Goal: Answer question/provide support: Share knowledge or assist other users

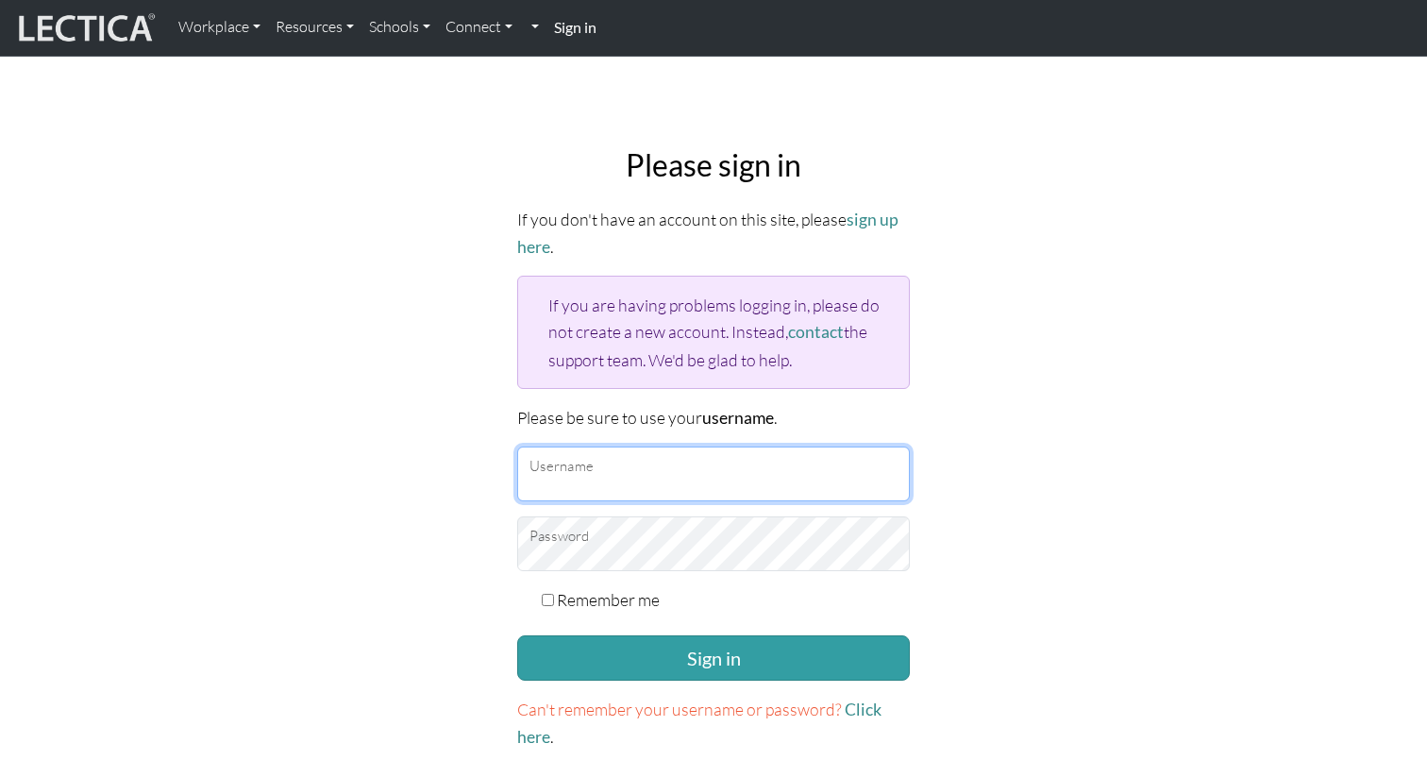
click at [615, 463] on input "Username" at bounding box center [713, 473] width 393 height 55
type input "nmaisano"
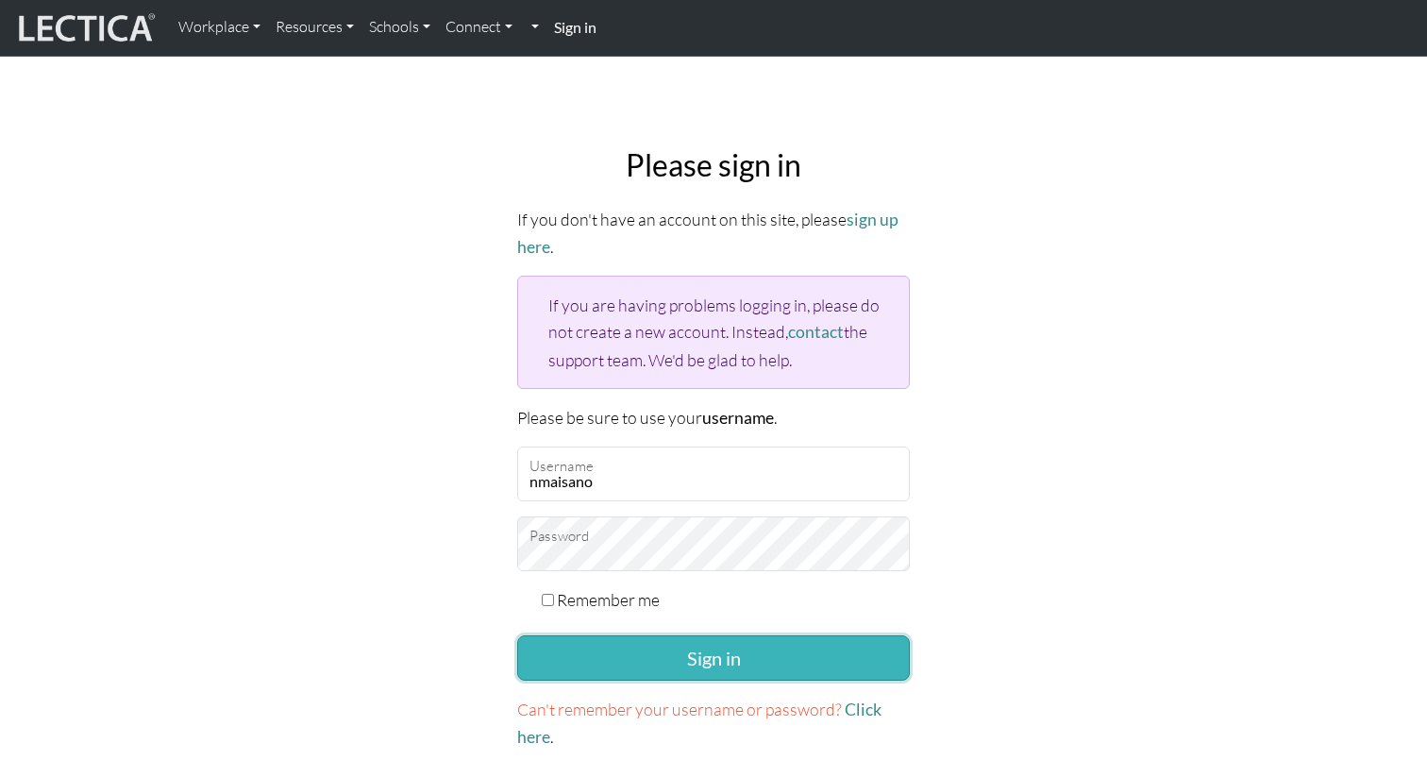
click at [699, 646] on button "Sign in" at bounding box center [713, 657] width 393 height 45
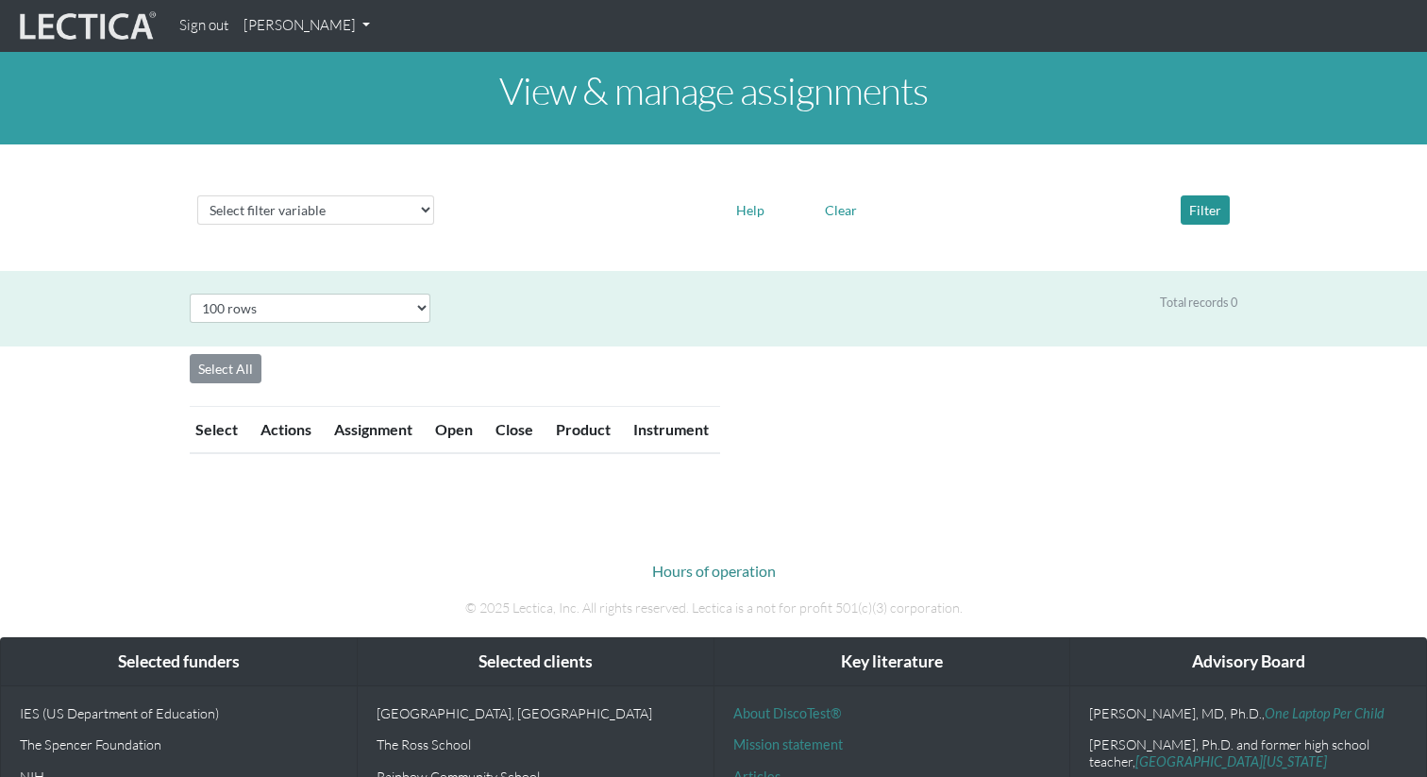
select select "100"
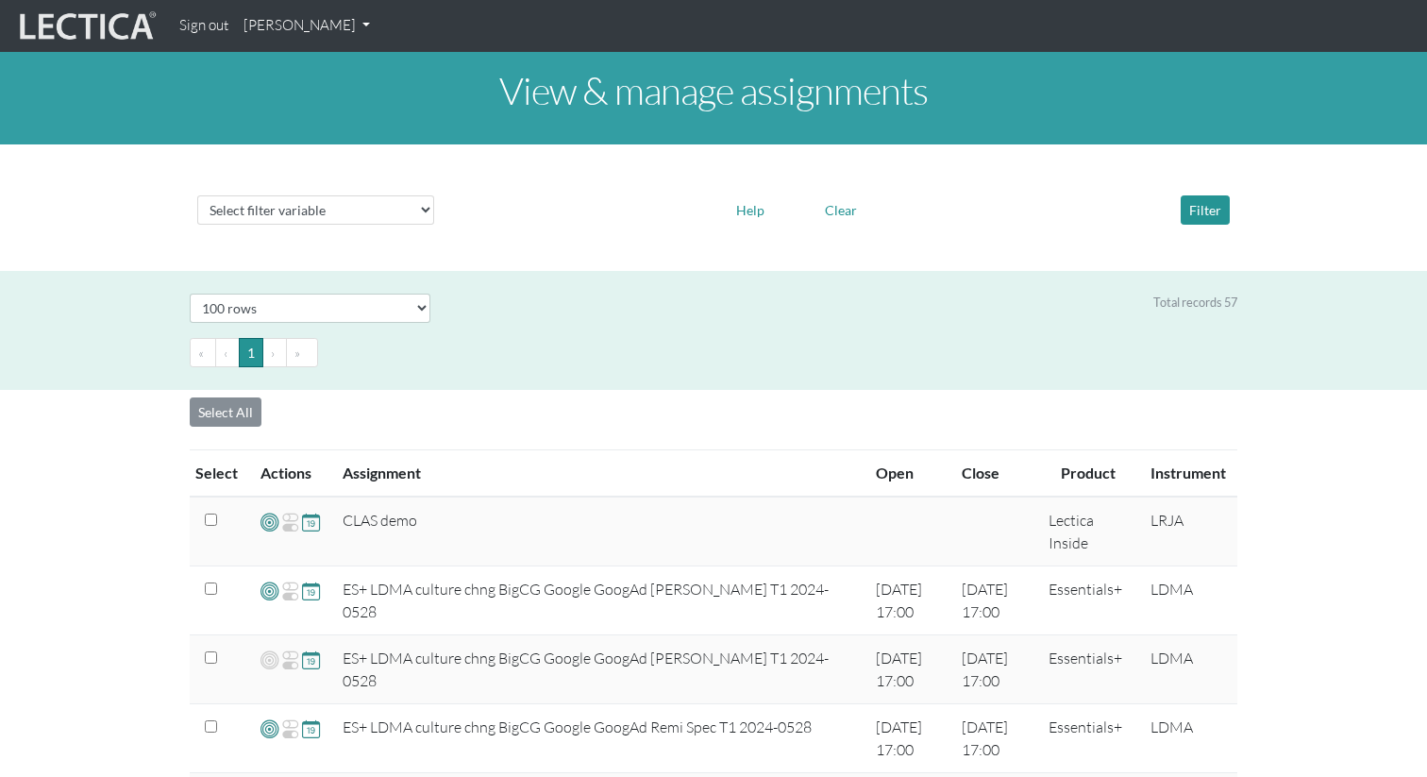
scroll to position [1532, 0]
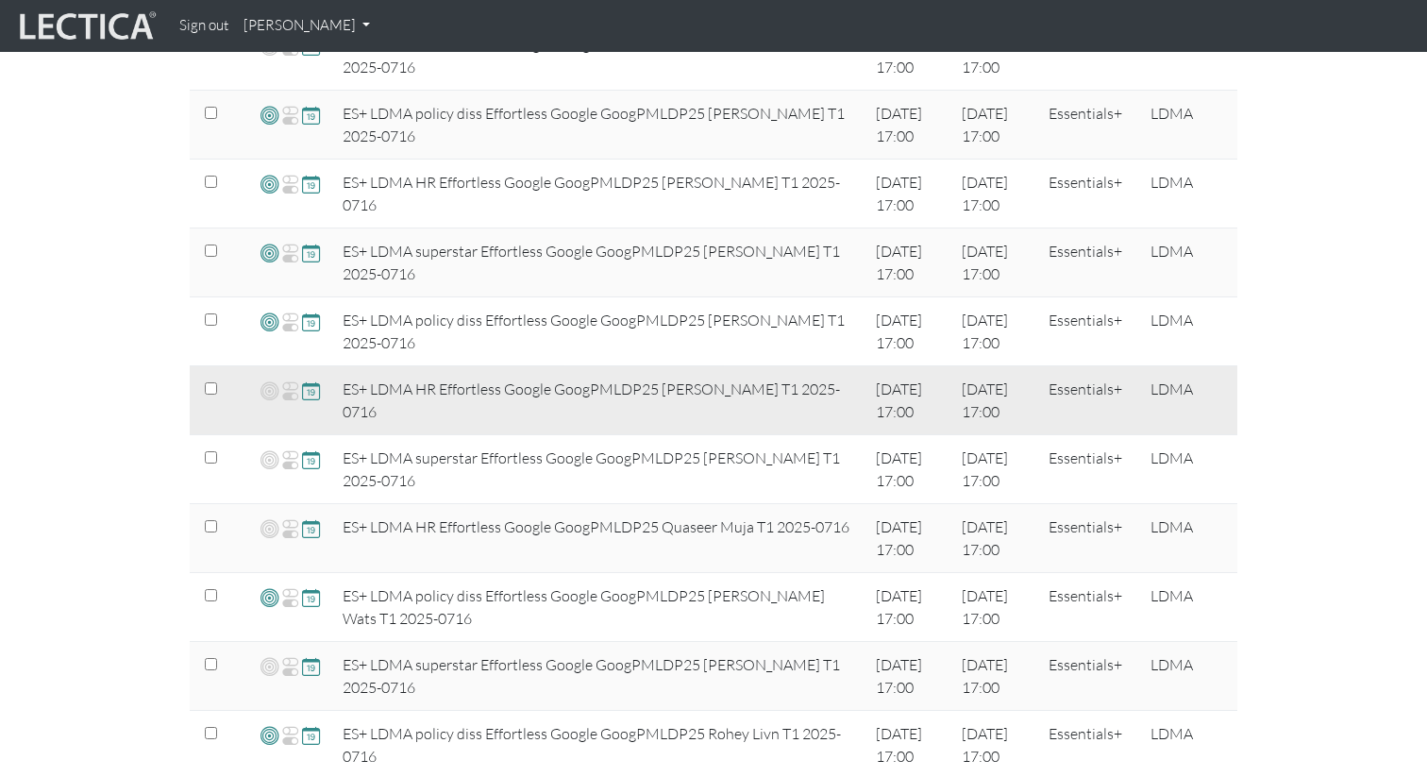
click at [309, 392] on span at bounding box center [311, 390] width 18 height 22
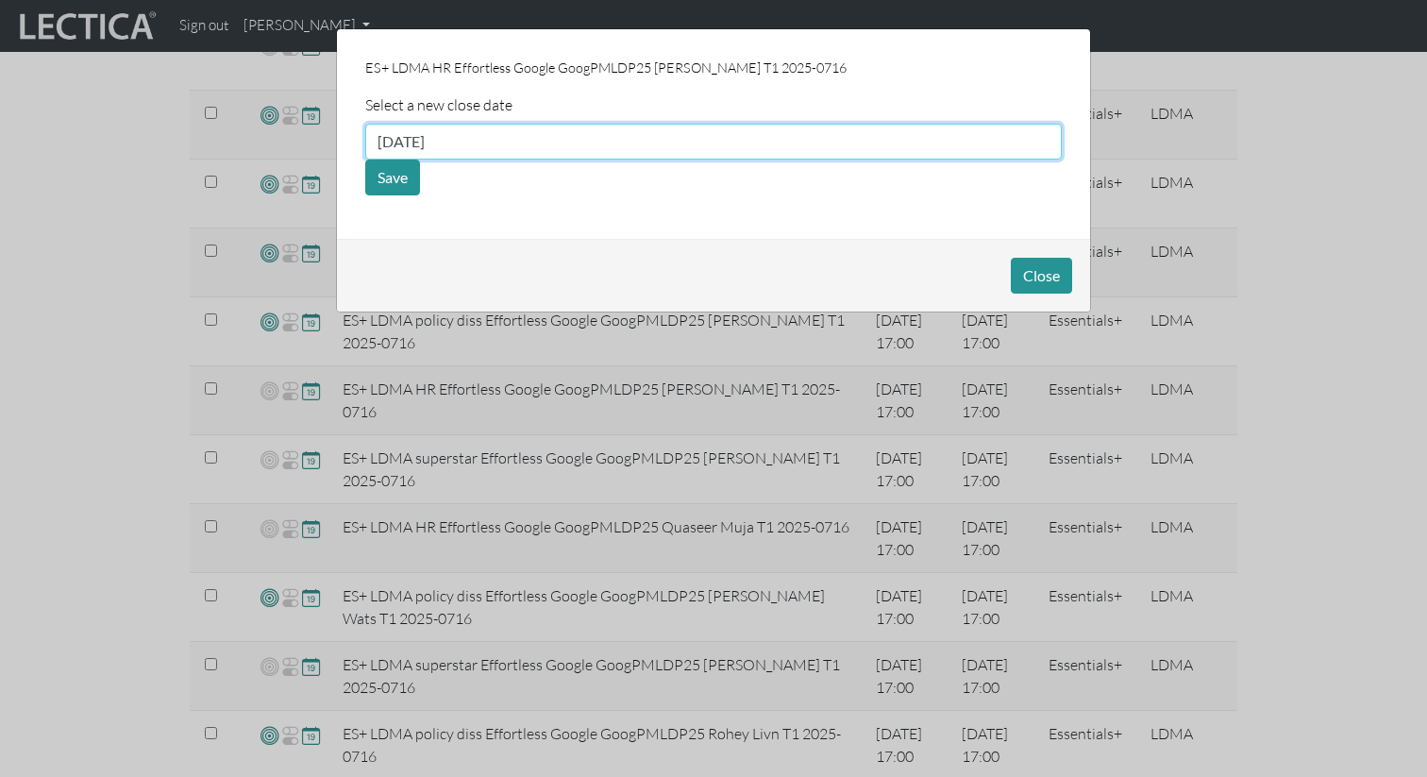
click at [469, 138] on input "08/17/2025" at bounding box center [713, 142] width 697 height 36
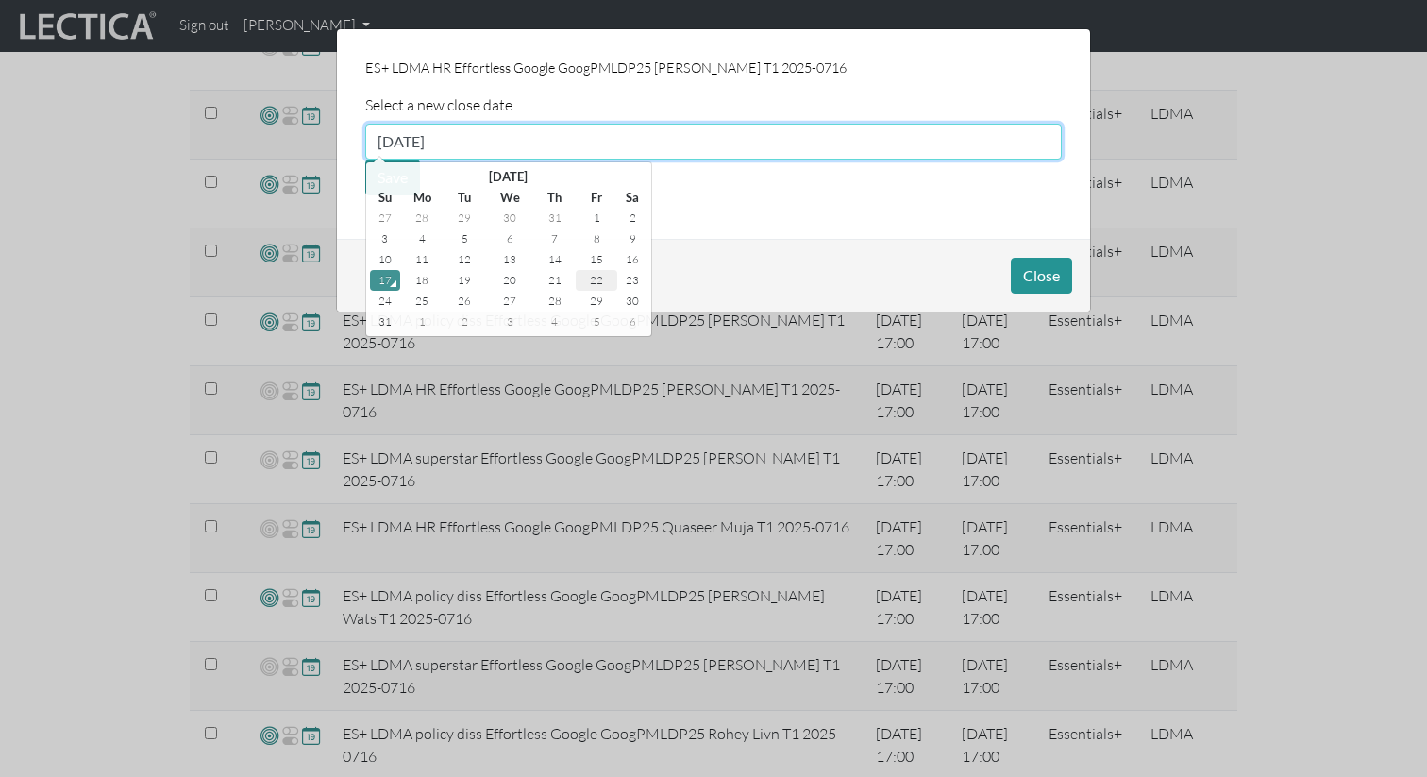
click at [598, 280] on td "22" at bounding box center [597, 280] width 42 height 21
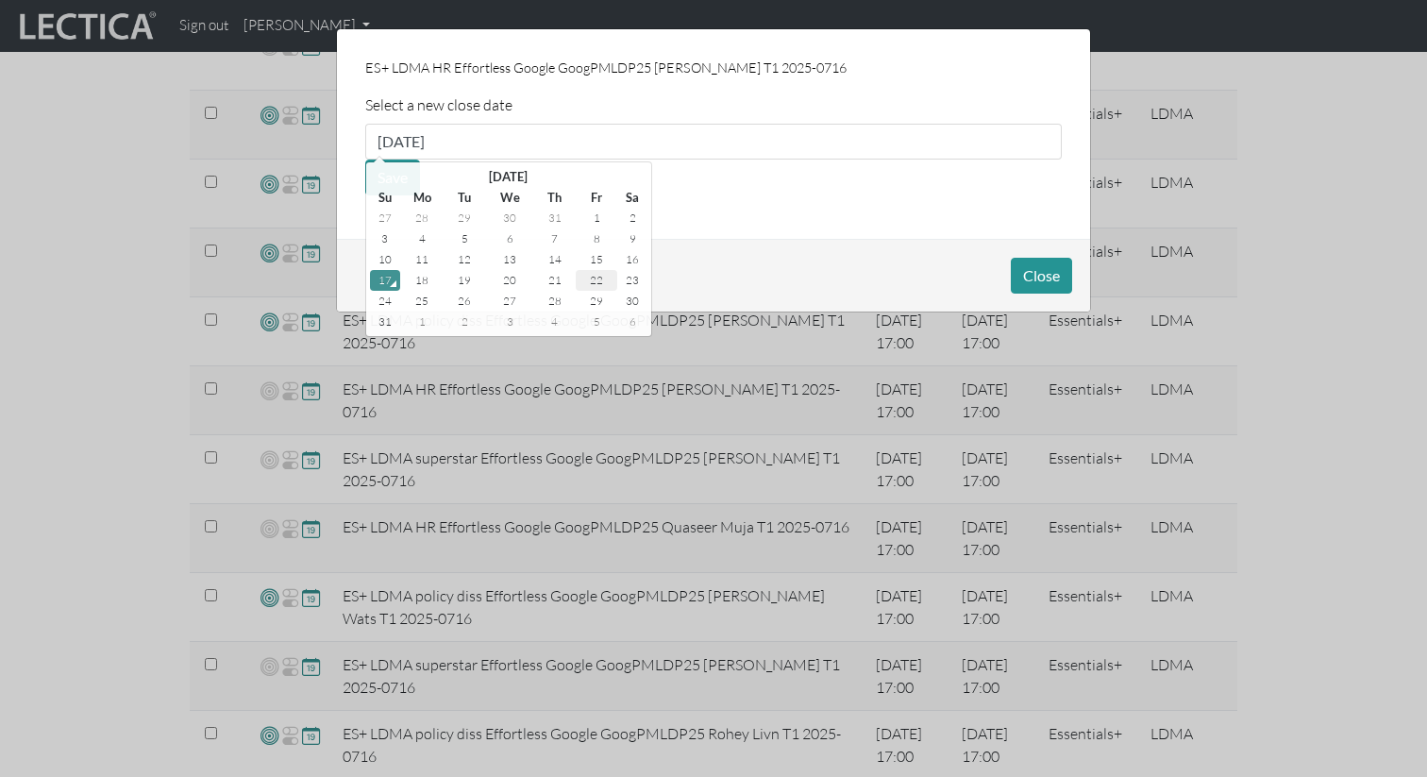
type input "08/22/2025"
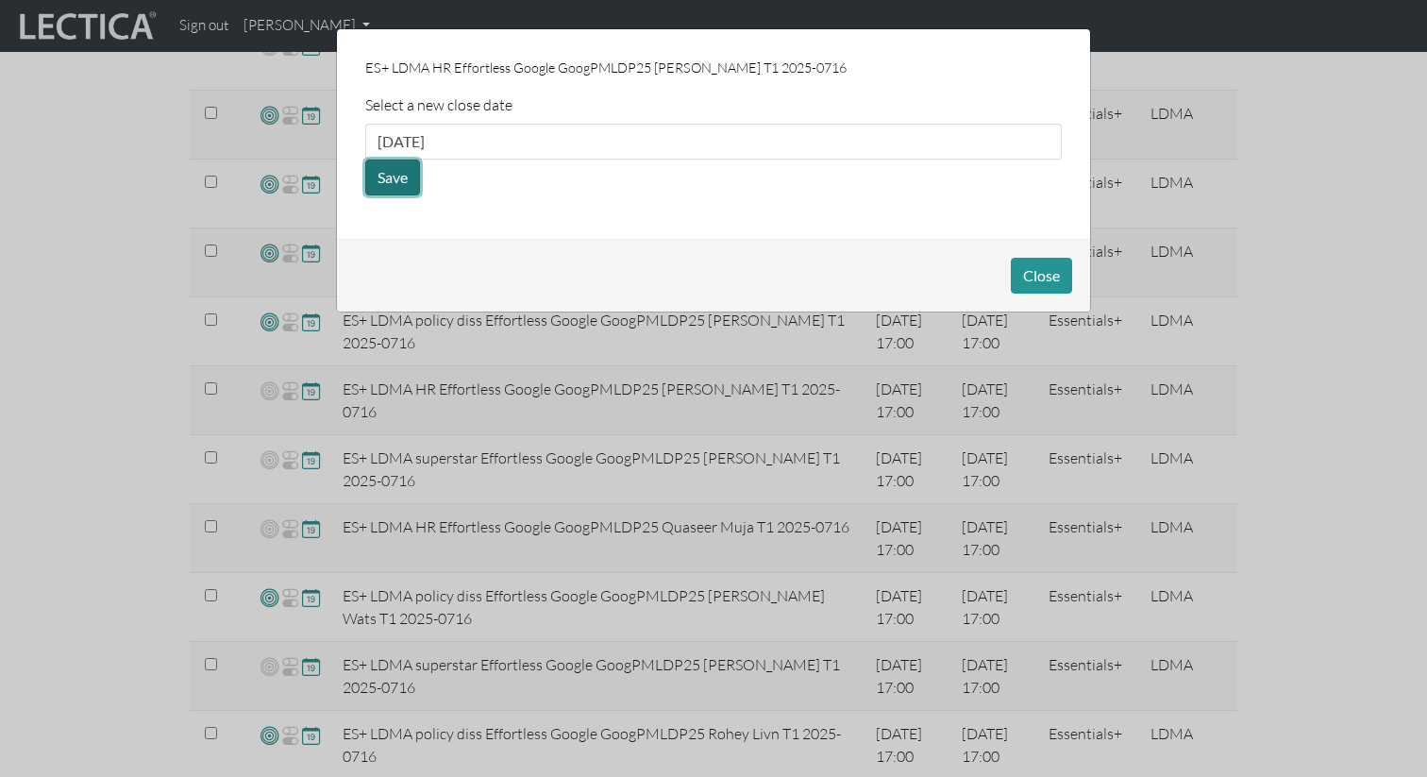
click at [402, 179] on button "Save" at bounding box center [392, 178] width 55 height 36
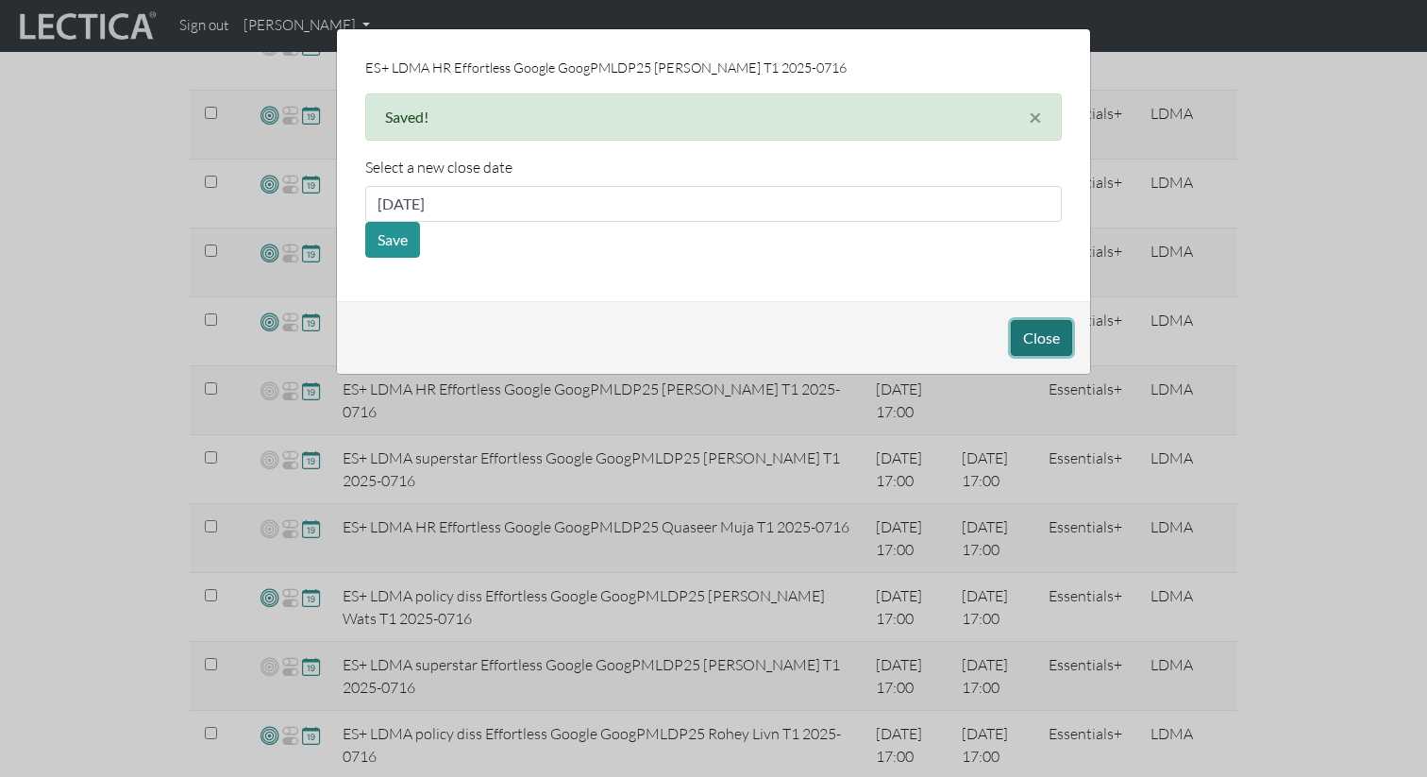
click at [1050, 328] on button "Close" at bounding box center [1041, 338] width 61 height 36
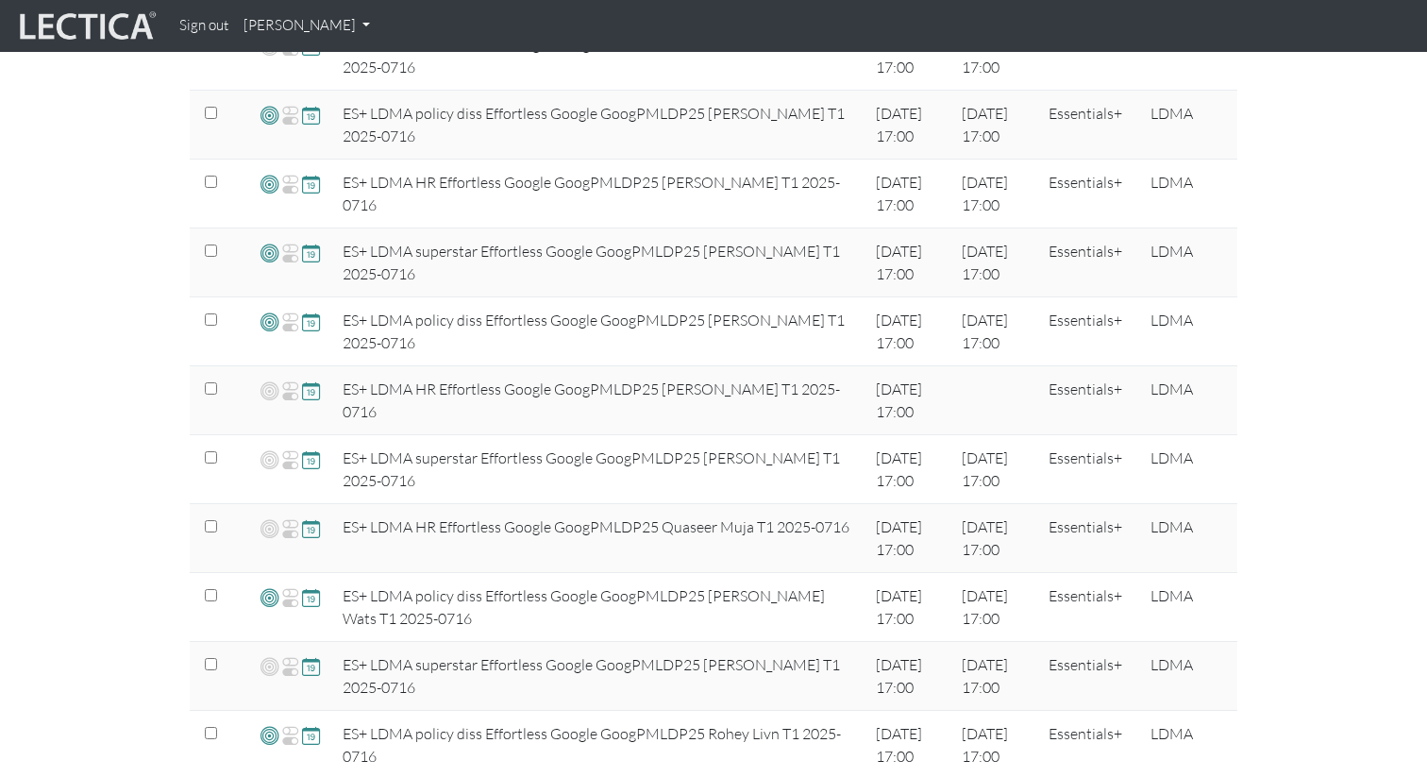
click at [1350, 466] on div "View & manage assignments Select filter variable Assignment name Date open Date…" at bounding box center [713, 725] width 1427 height 4410
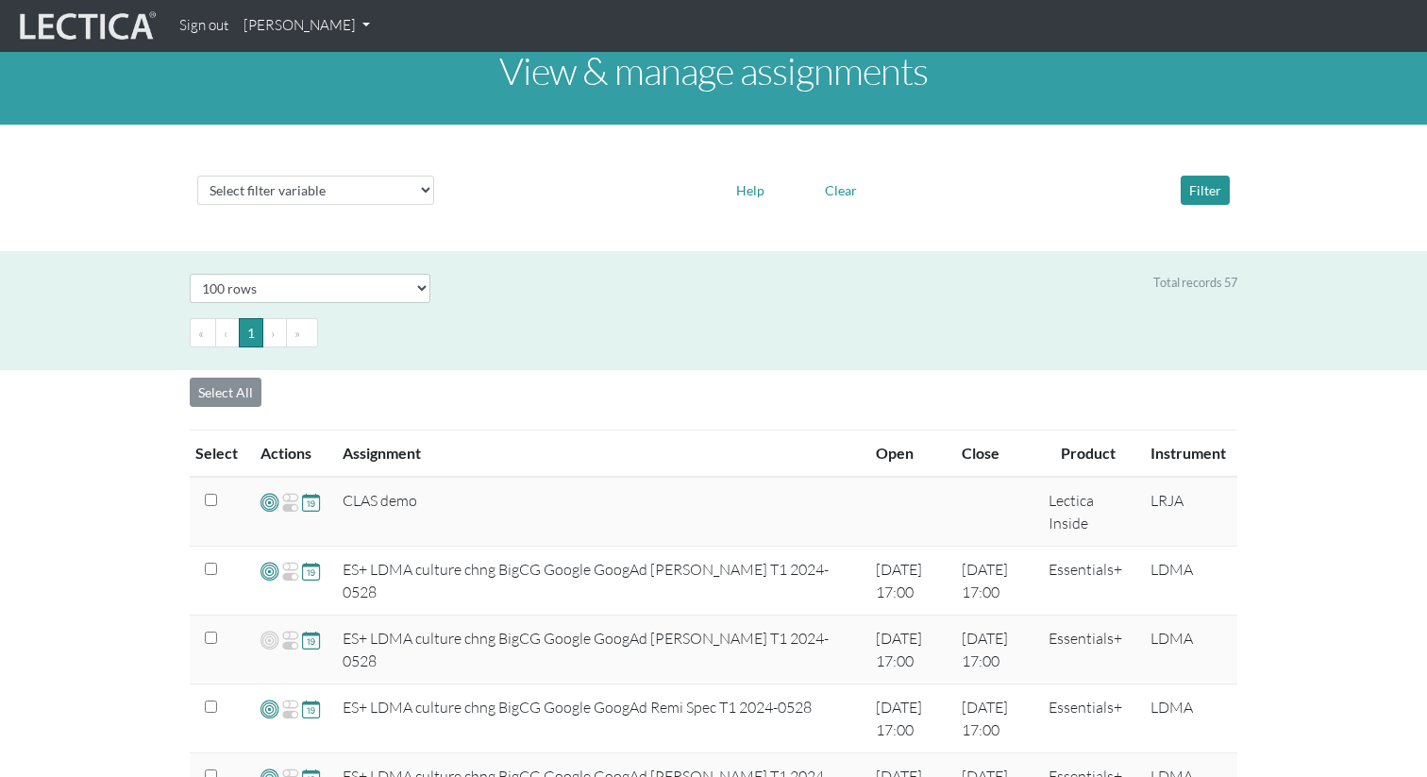
scroll to position [0, 0]
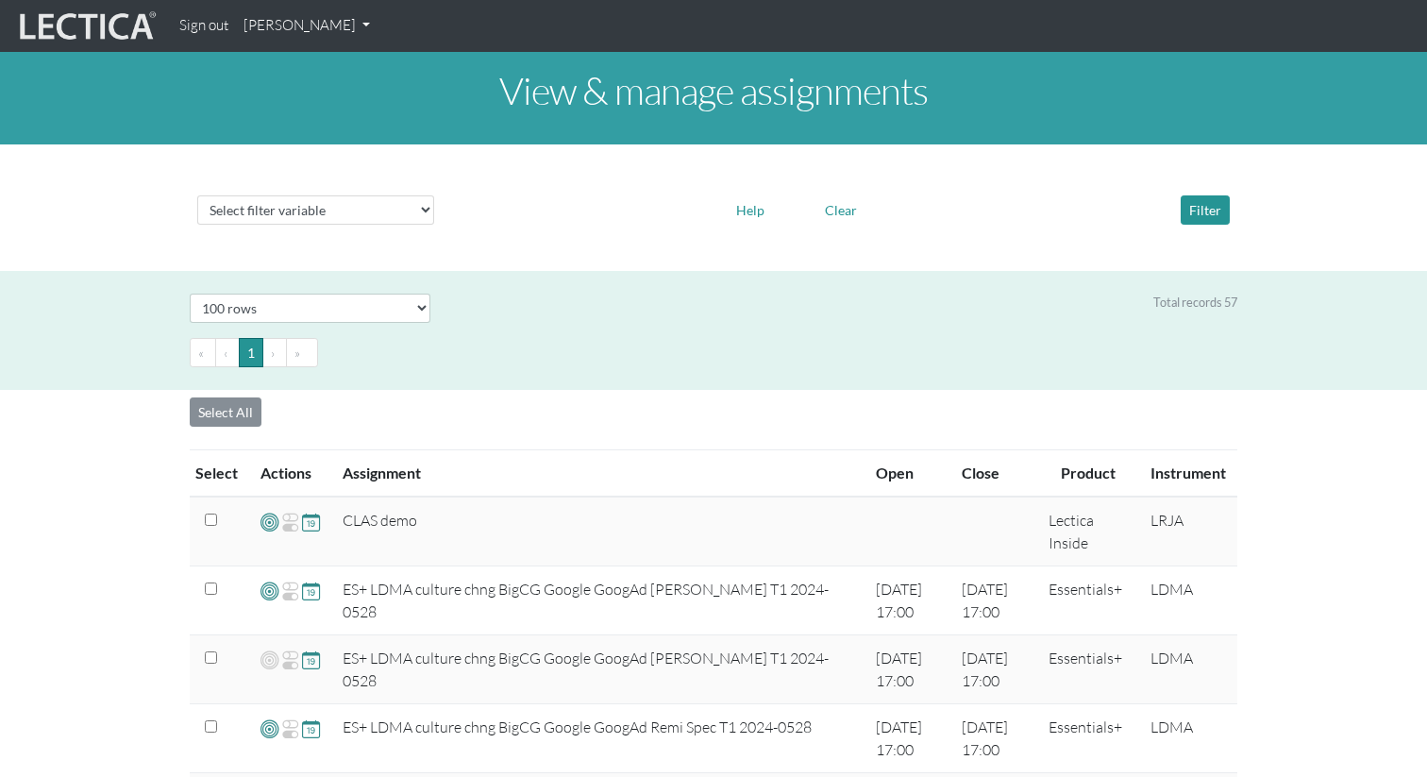
click at [554, 310] on div "Total records 57" at bounding box center [848, 308] width 807 height 29
click at [328, 24] on link "[PERSON_NAME]" at bounding box center [307, 26] width 142 height 37
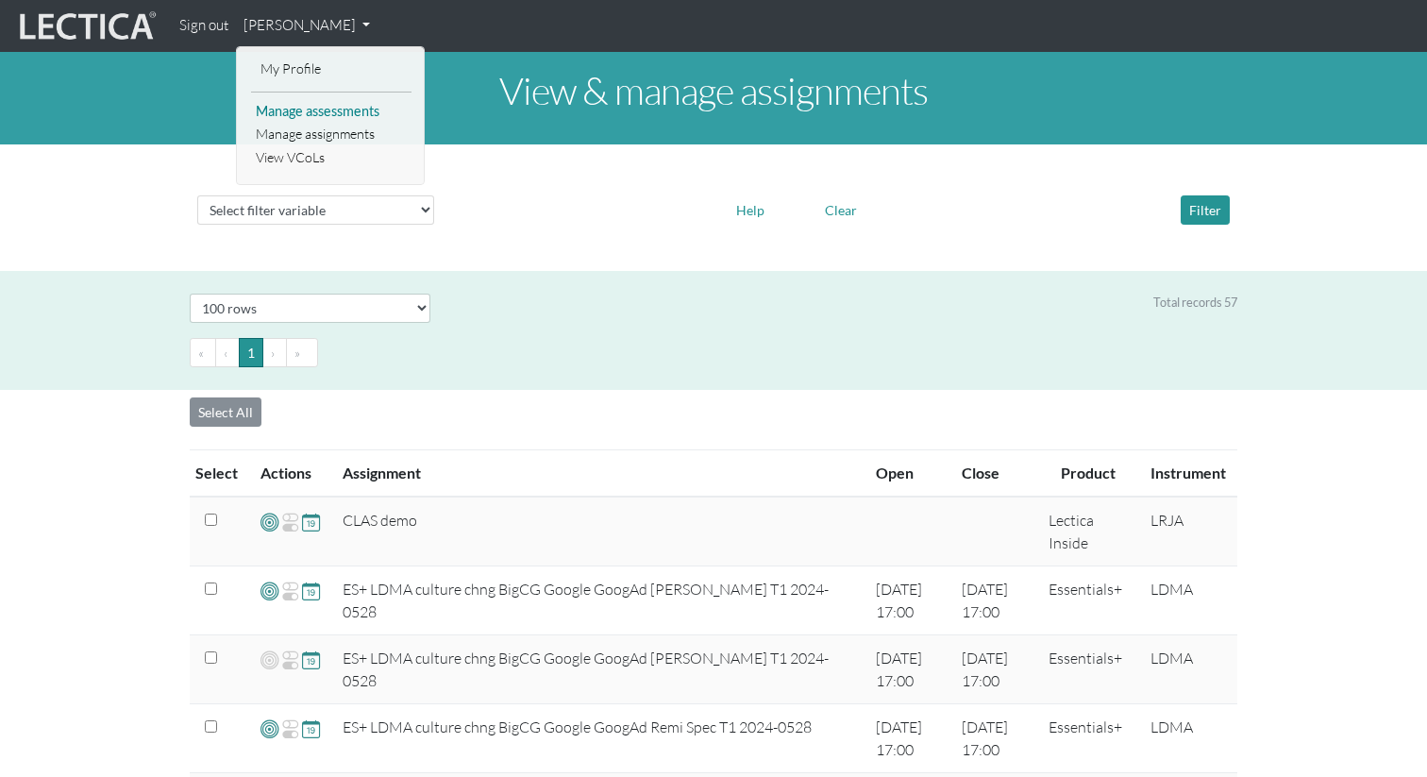
click at [346, 113] on link "Manage assessments" at bounding box center [331, 112] width 160 height 24
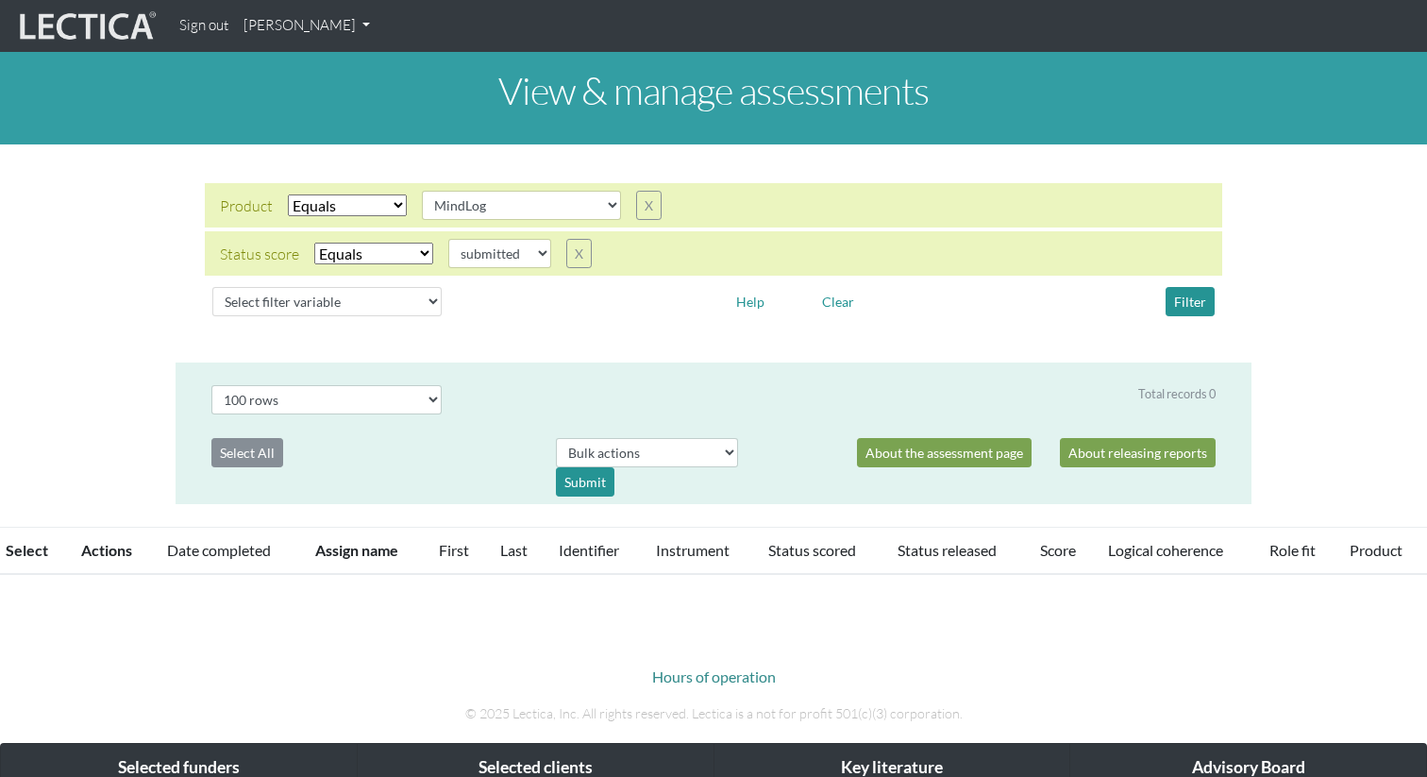
select select "MindLog"
select select "submitted"
select select "100"
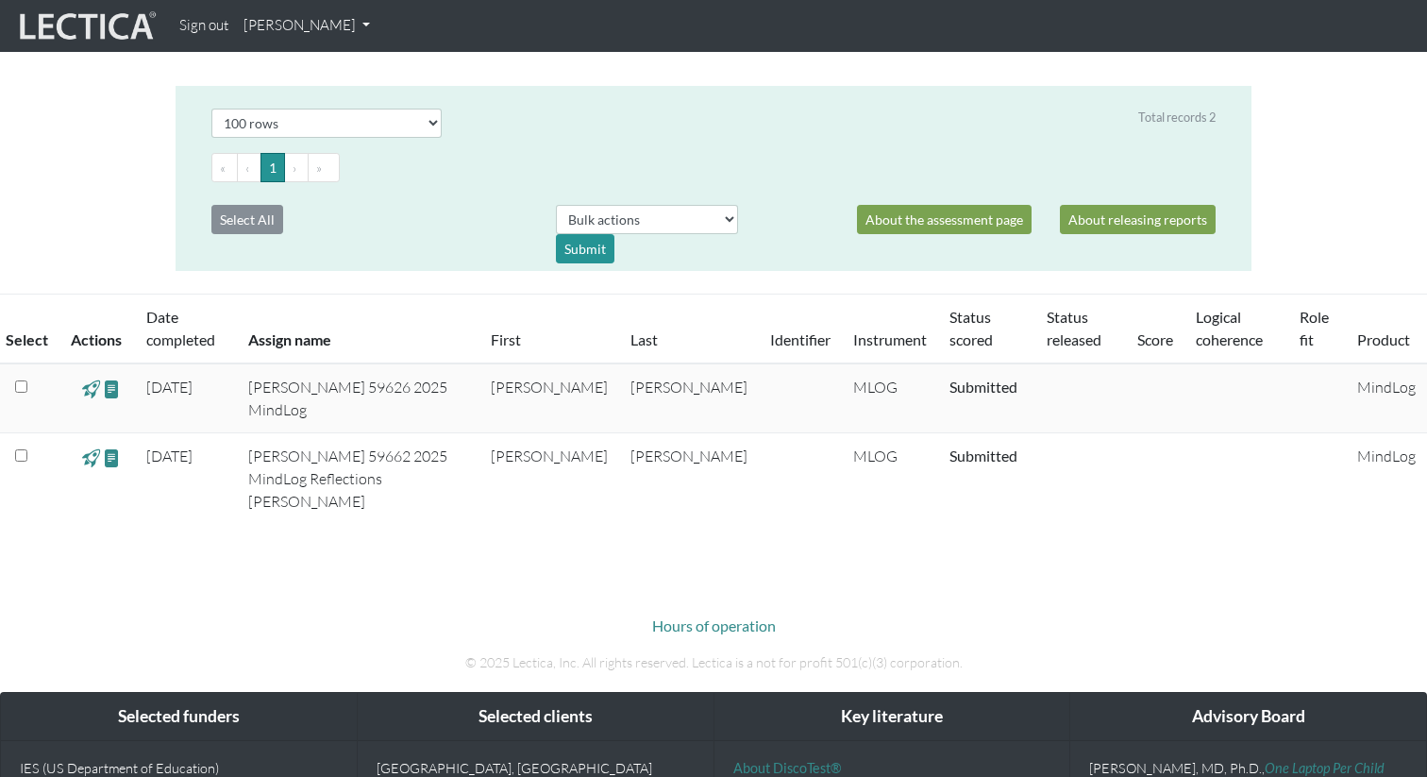
scroll to position [271, 0]
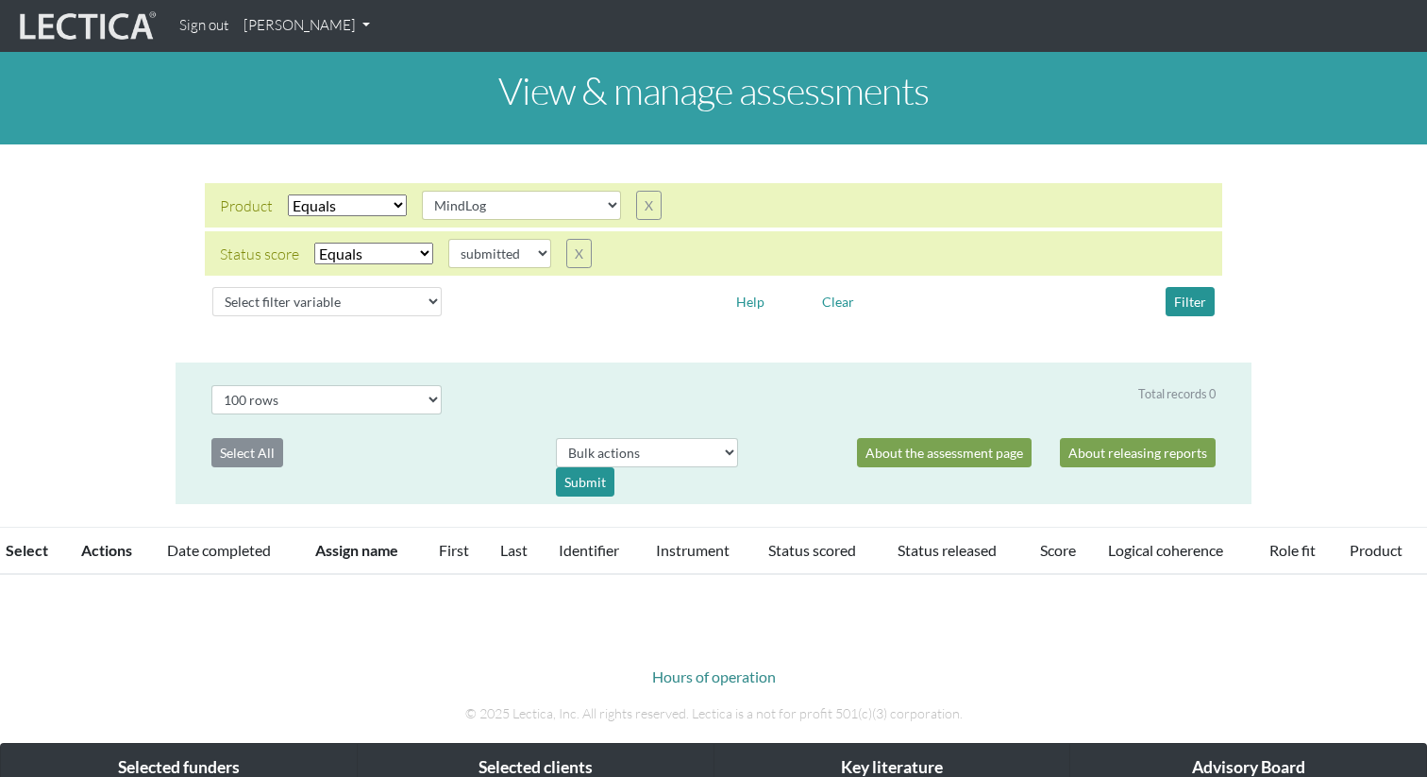
select select "MindLog"
select select "submitted"
select select "100"
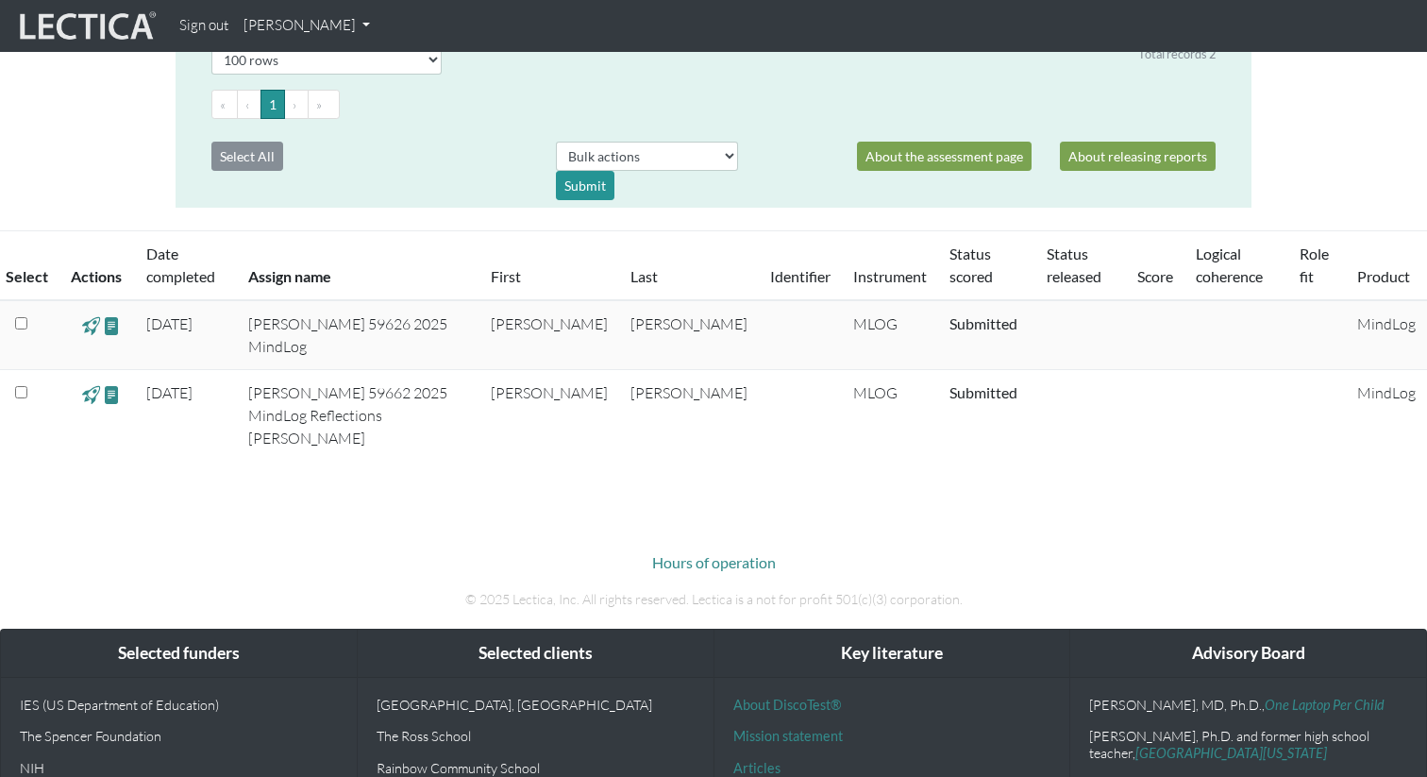
scroll to position [298, 0]
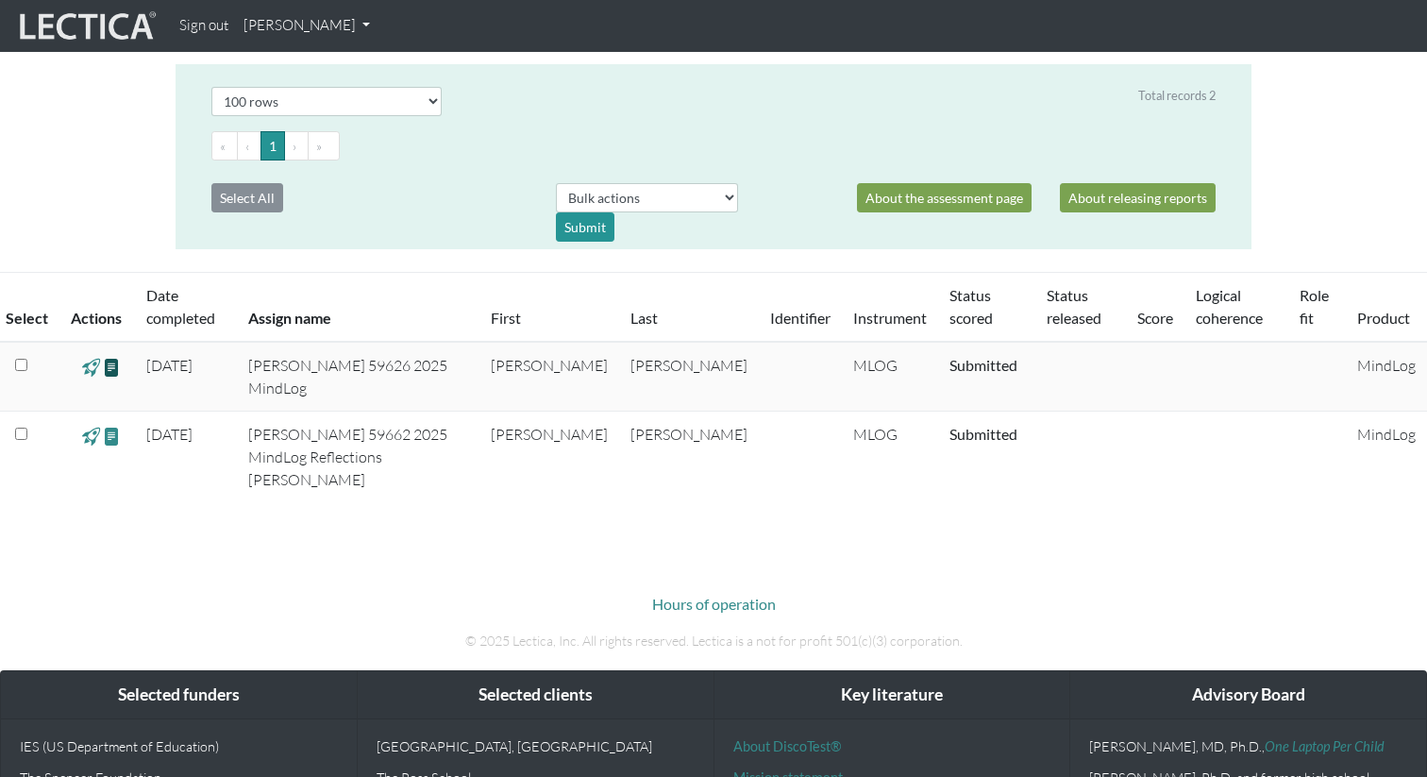
click at [112, 366] on span at bounding box center [112, 367] width 18 height 22
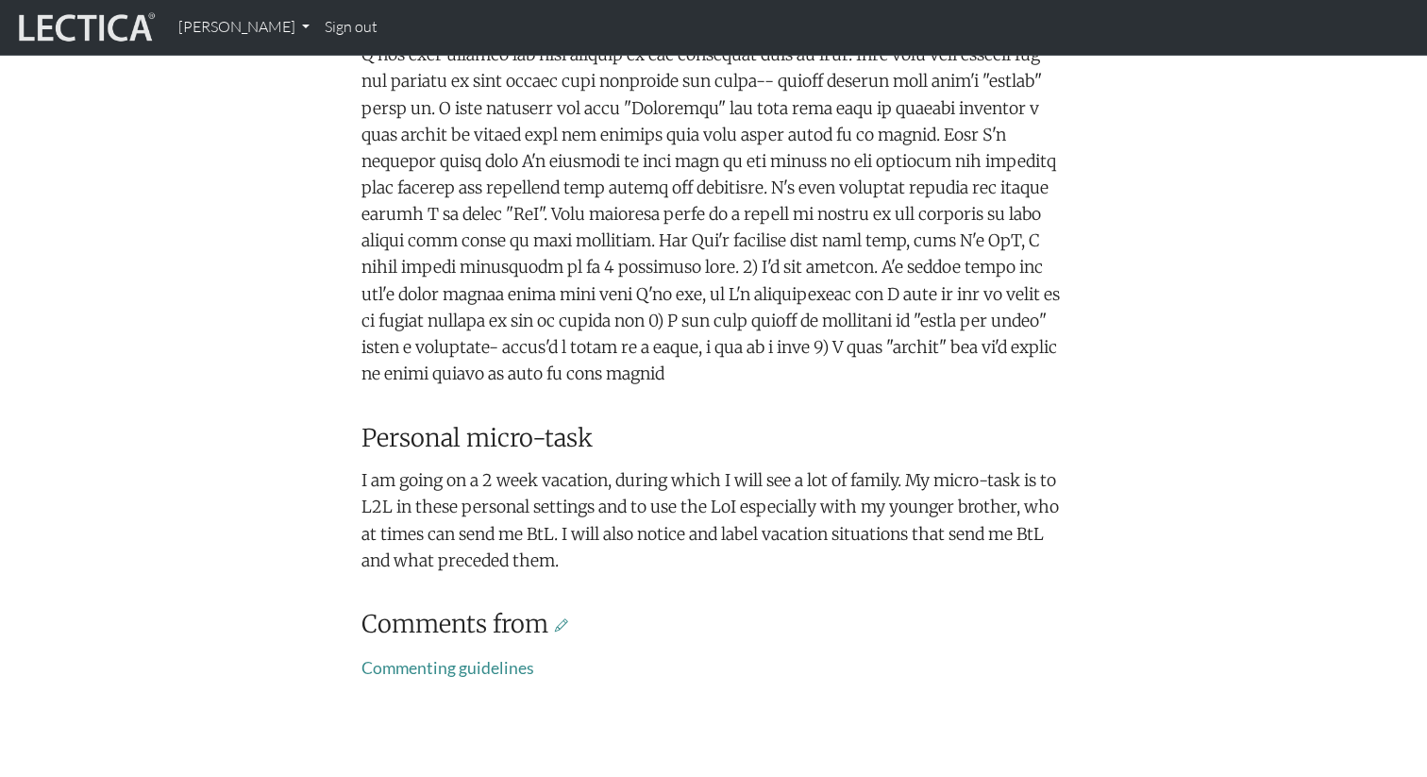
scroll to position [921, 0]
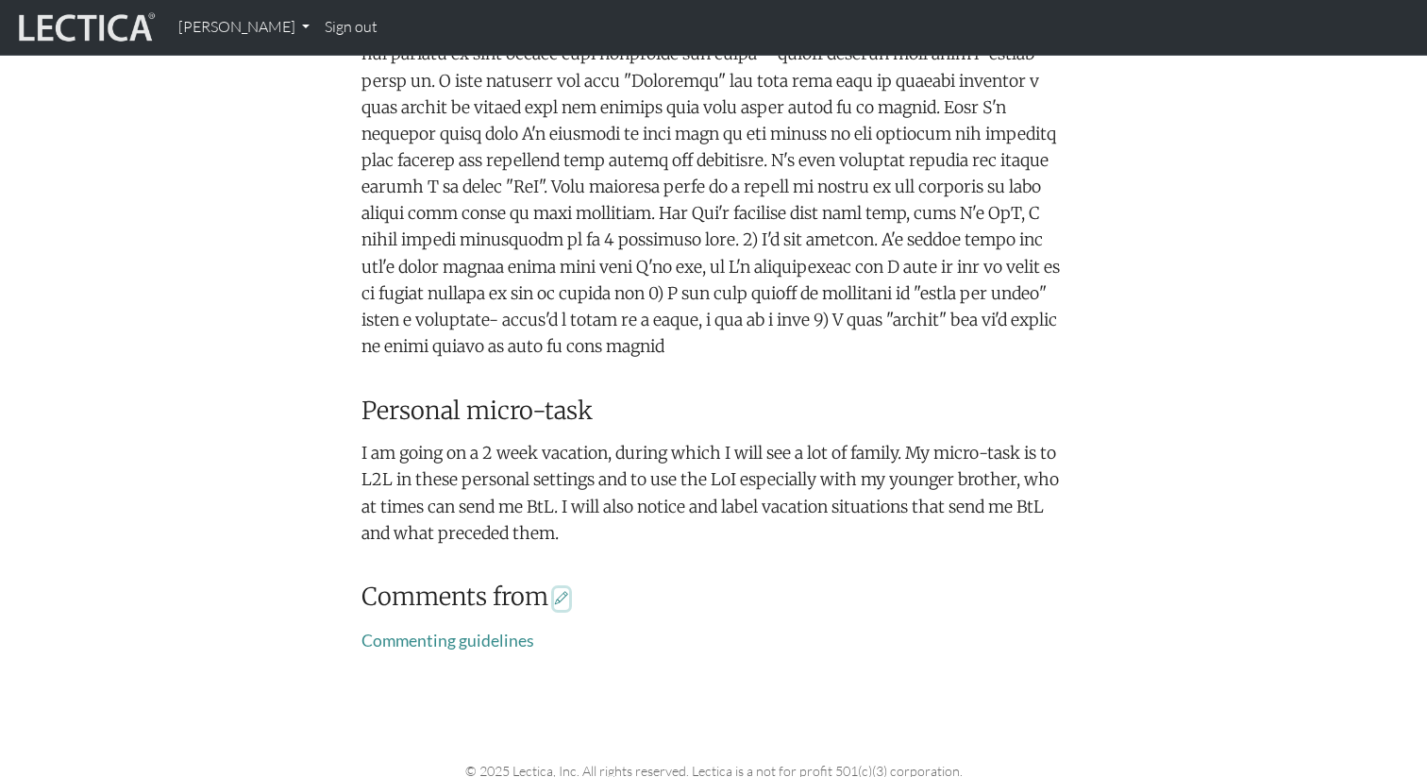
click at [560, 601] on icon at bounding box center [561, 598] width 13 height 17
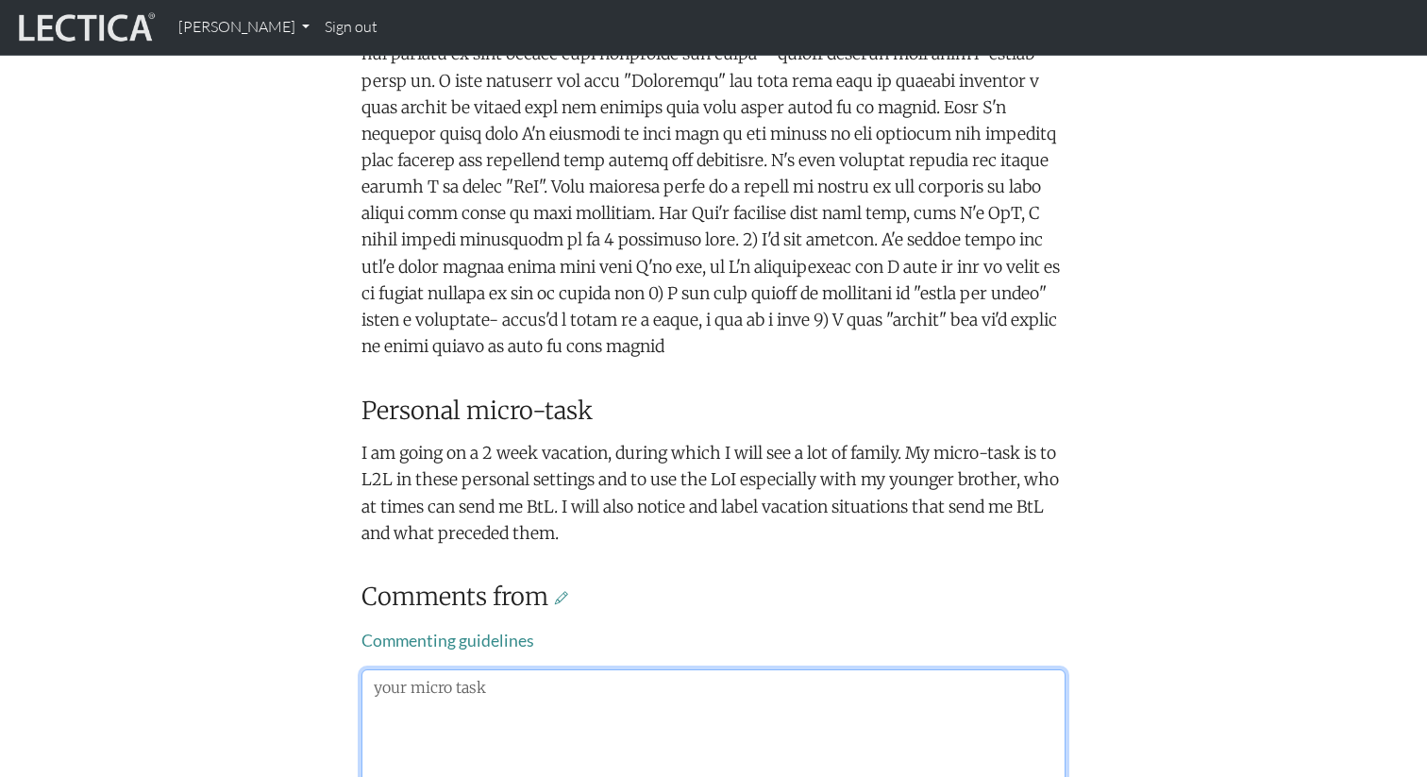
click at [607, 705] on textarea at bounding box center [714, 766] width 704 height 194
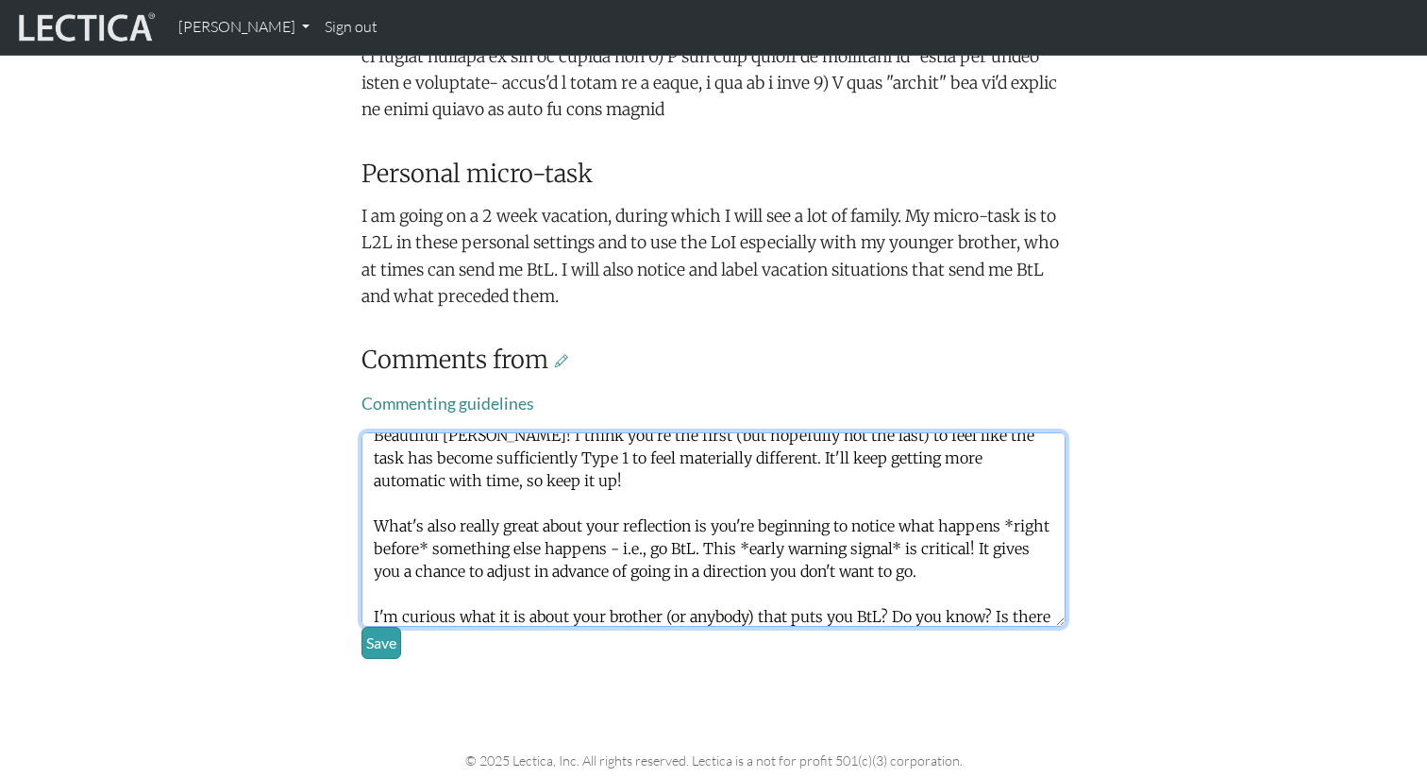
scroll to position [38, 0]
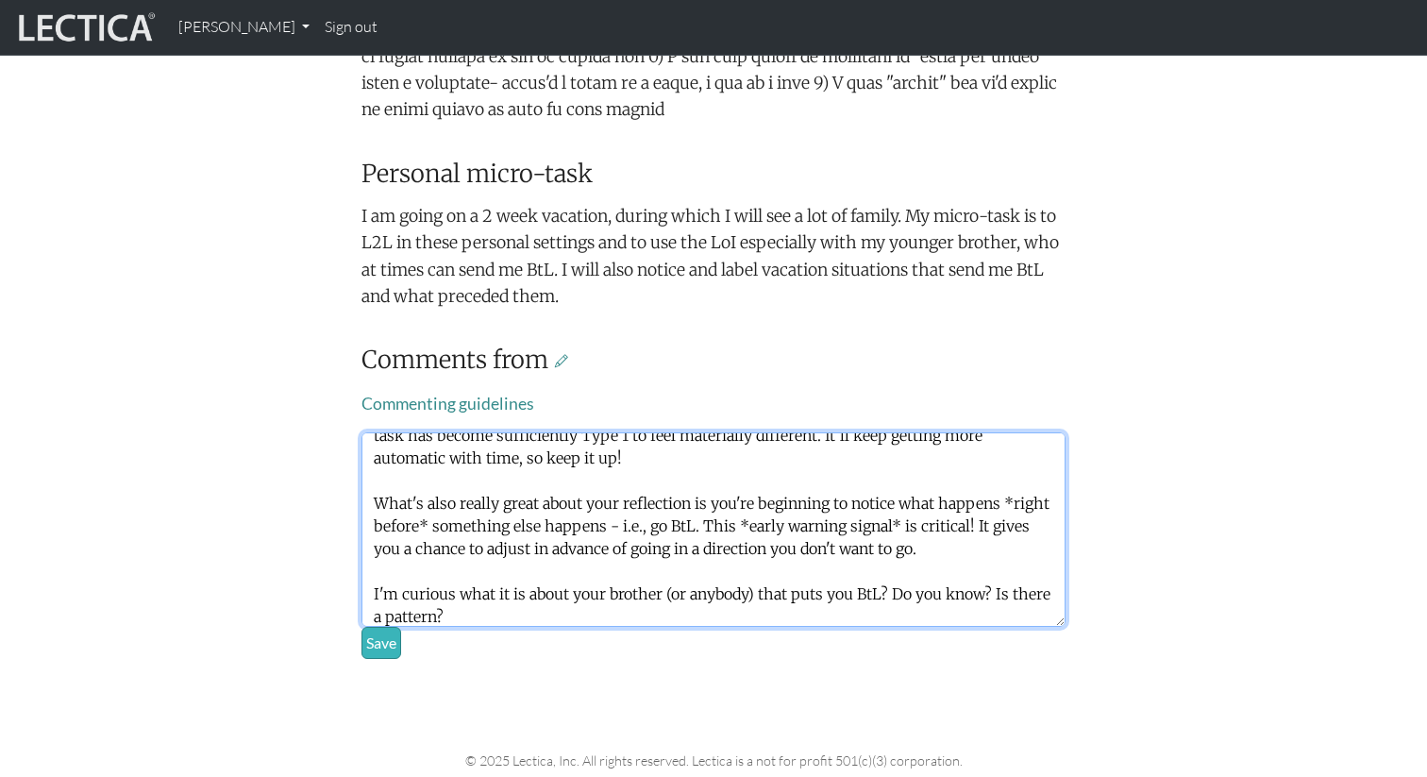
type textarea "Beautiful Erin! I think you're the first (but hopefully not the last) to feel l…"
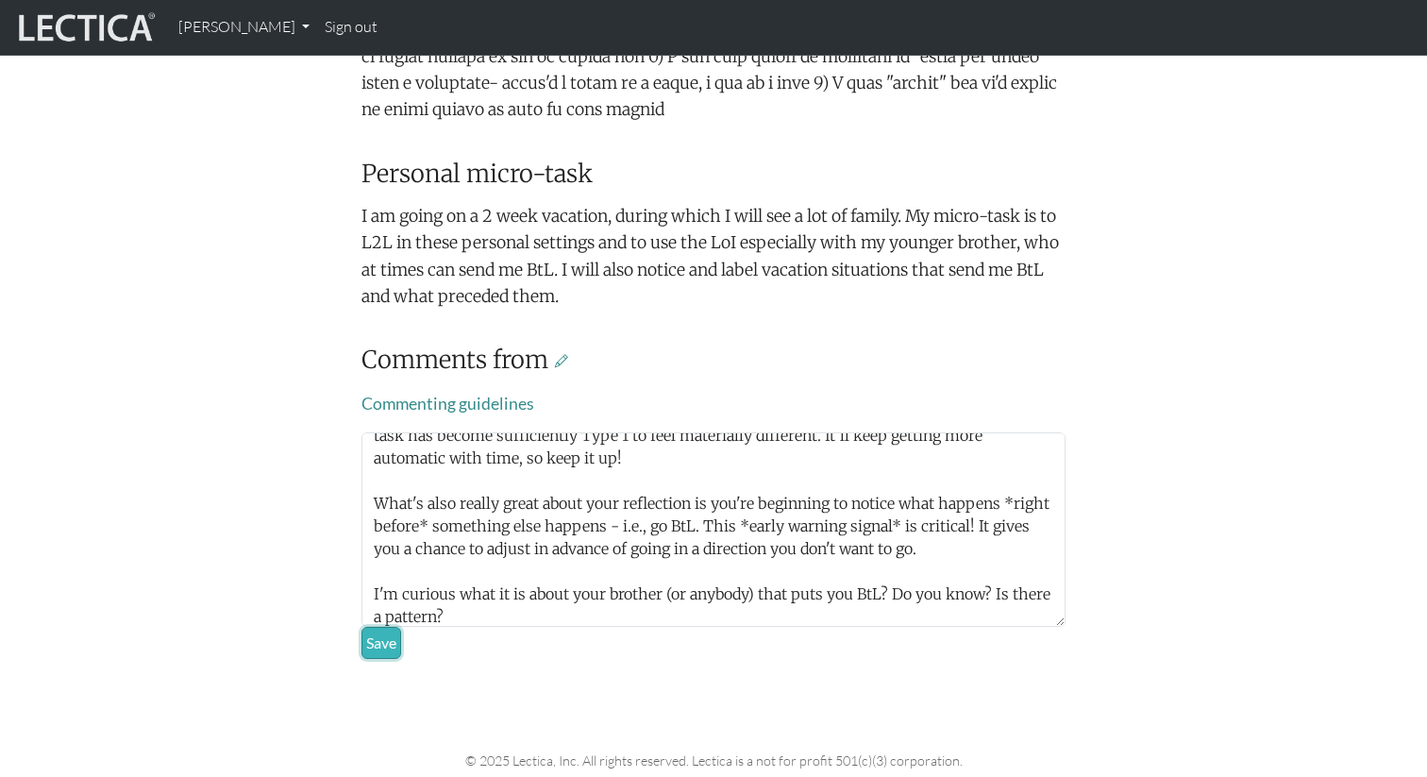
click at [382, 648] on button "Save" at bounding box center [382, 643] width 40 height 32
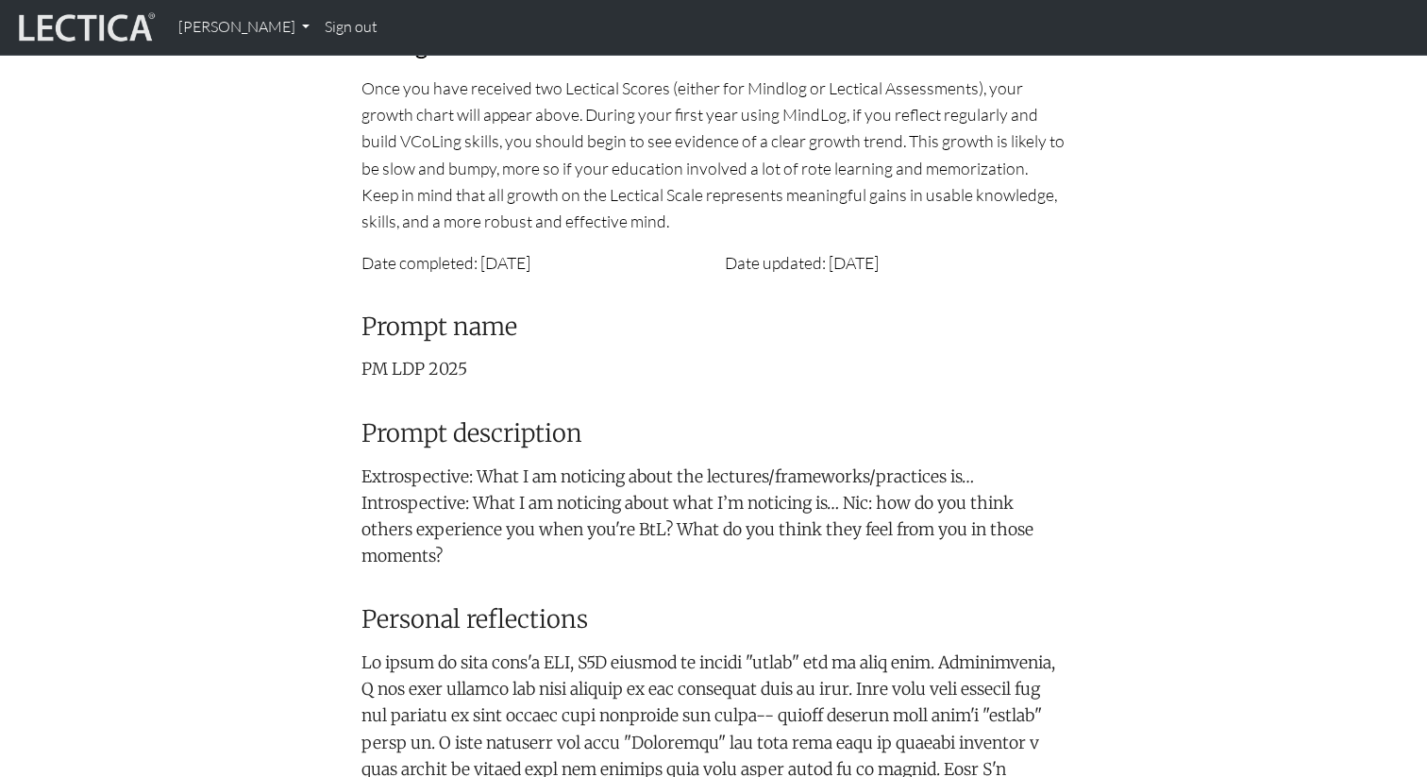
scroll to position [0, 0]
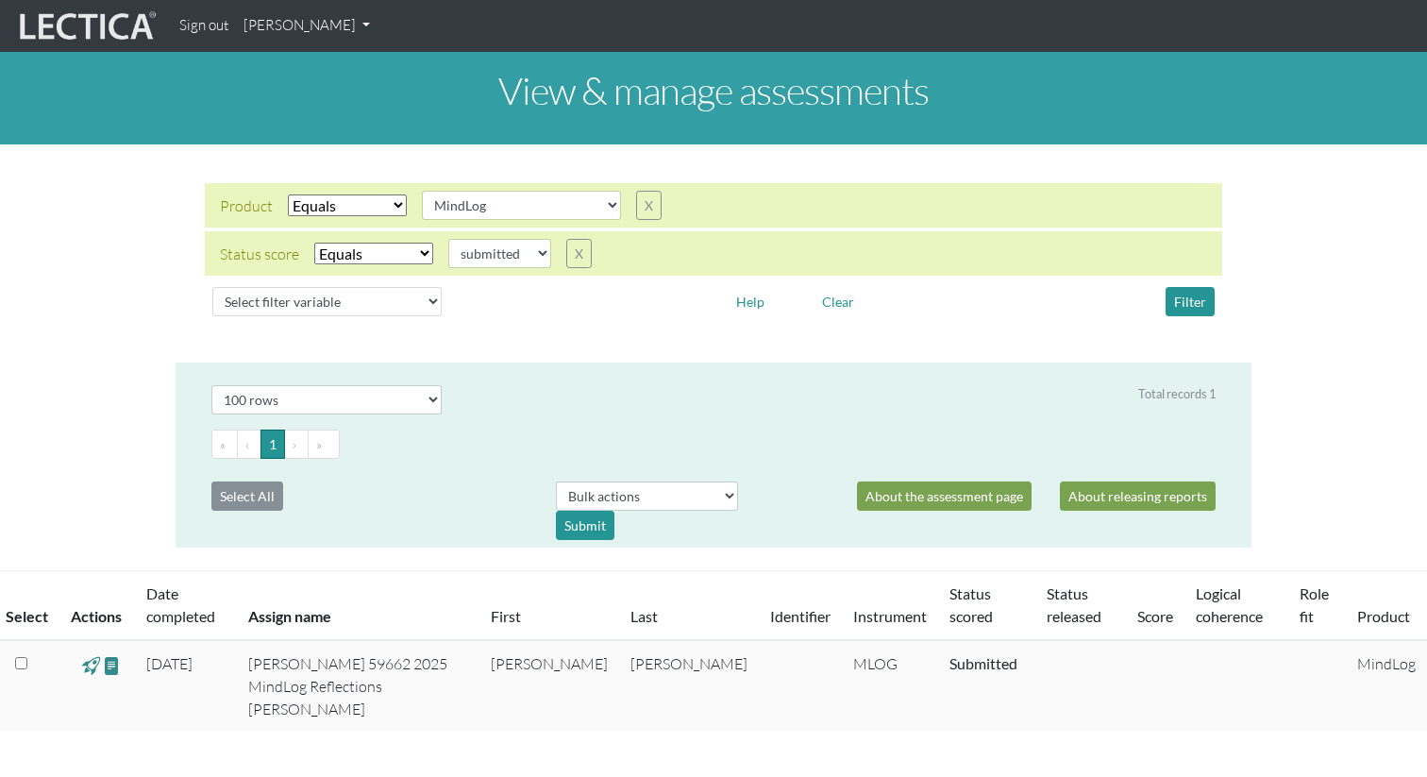
select select "MindLog"
select select "submitted"
select select "100"
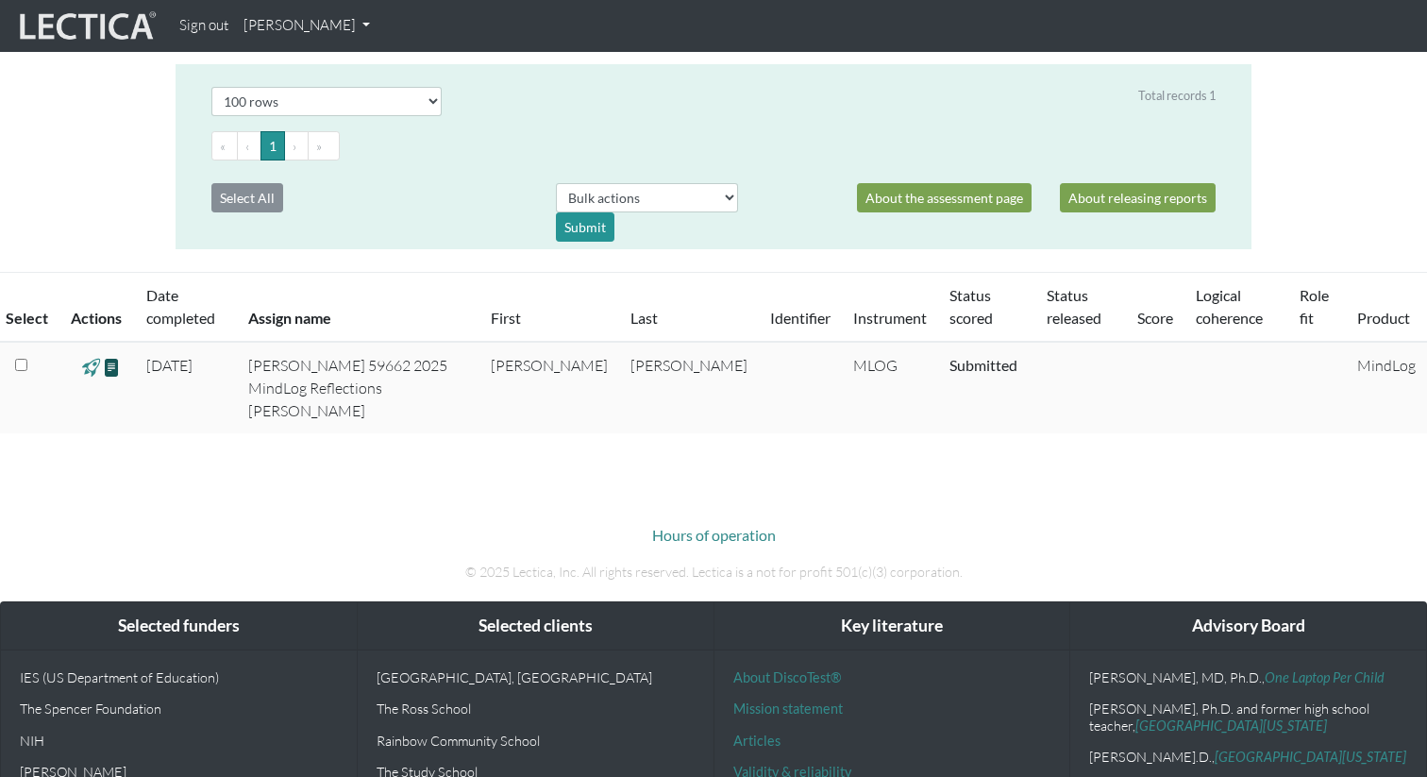
click at [114, 367] on span at bounding box center [112, 367] width 18 height 22
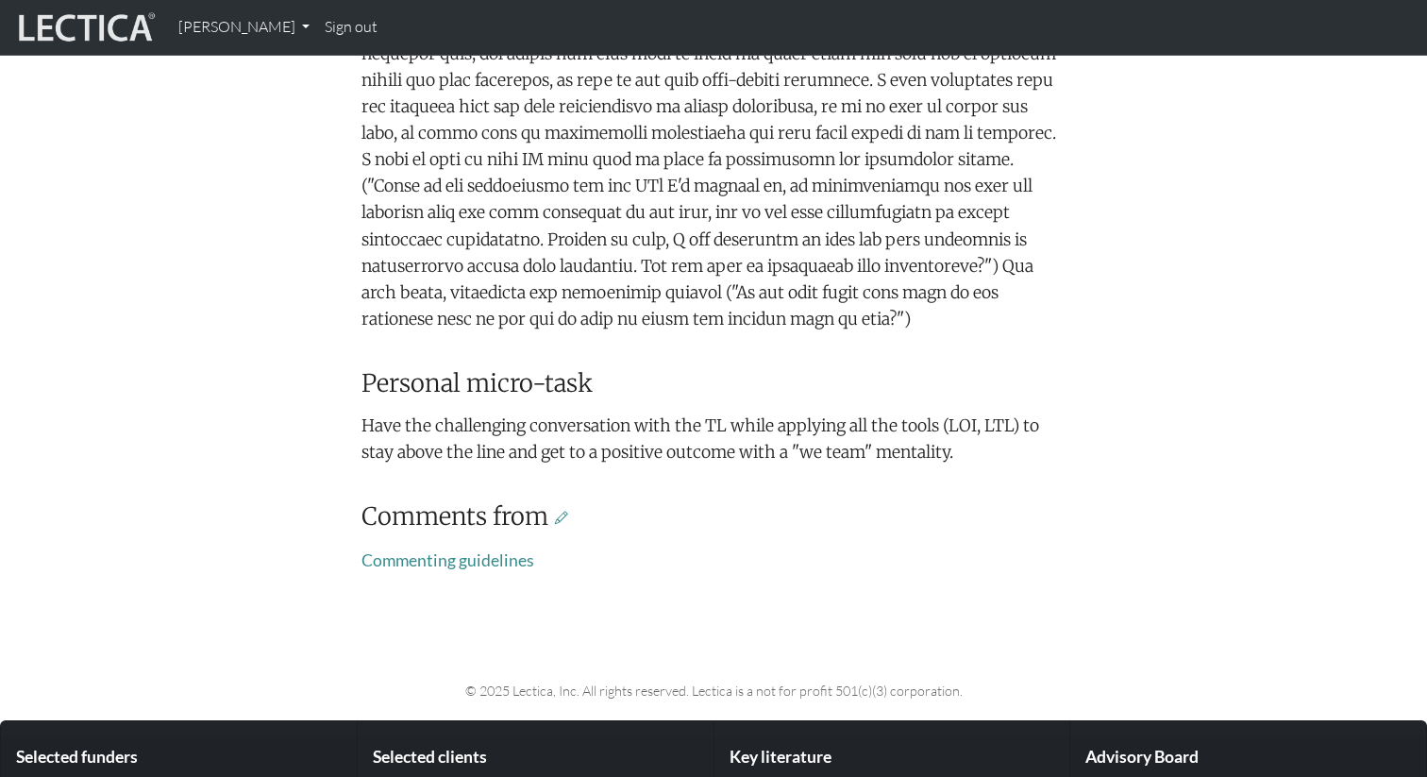
scroll to position [950, 0]
click at [563, 525] on icon at bounding box center [561, 516] width 13 height 17
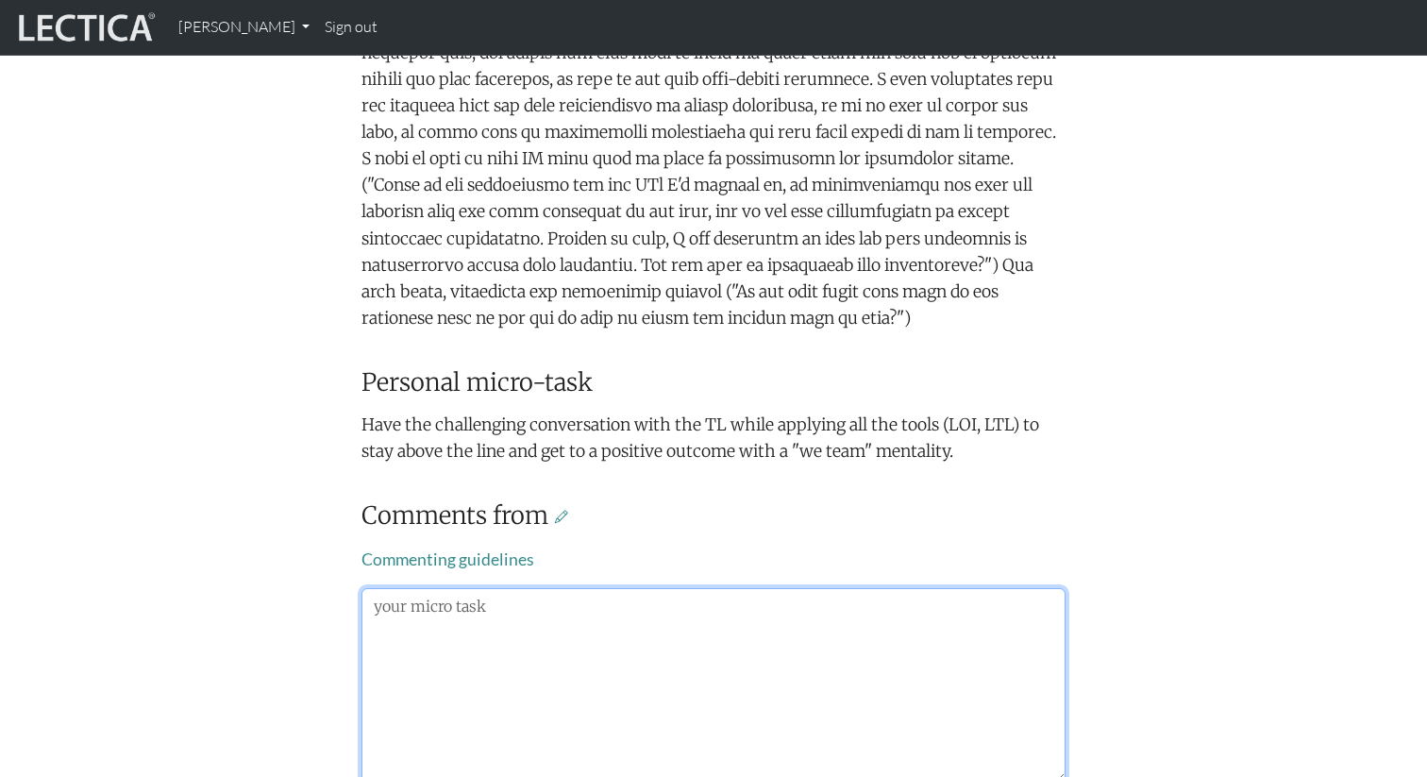
click at [588, 636] on textarea at bounding box center [714, 685] width 704 height 194
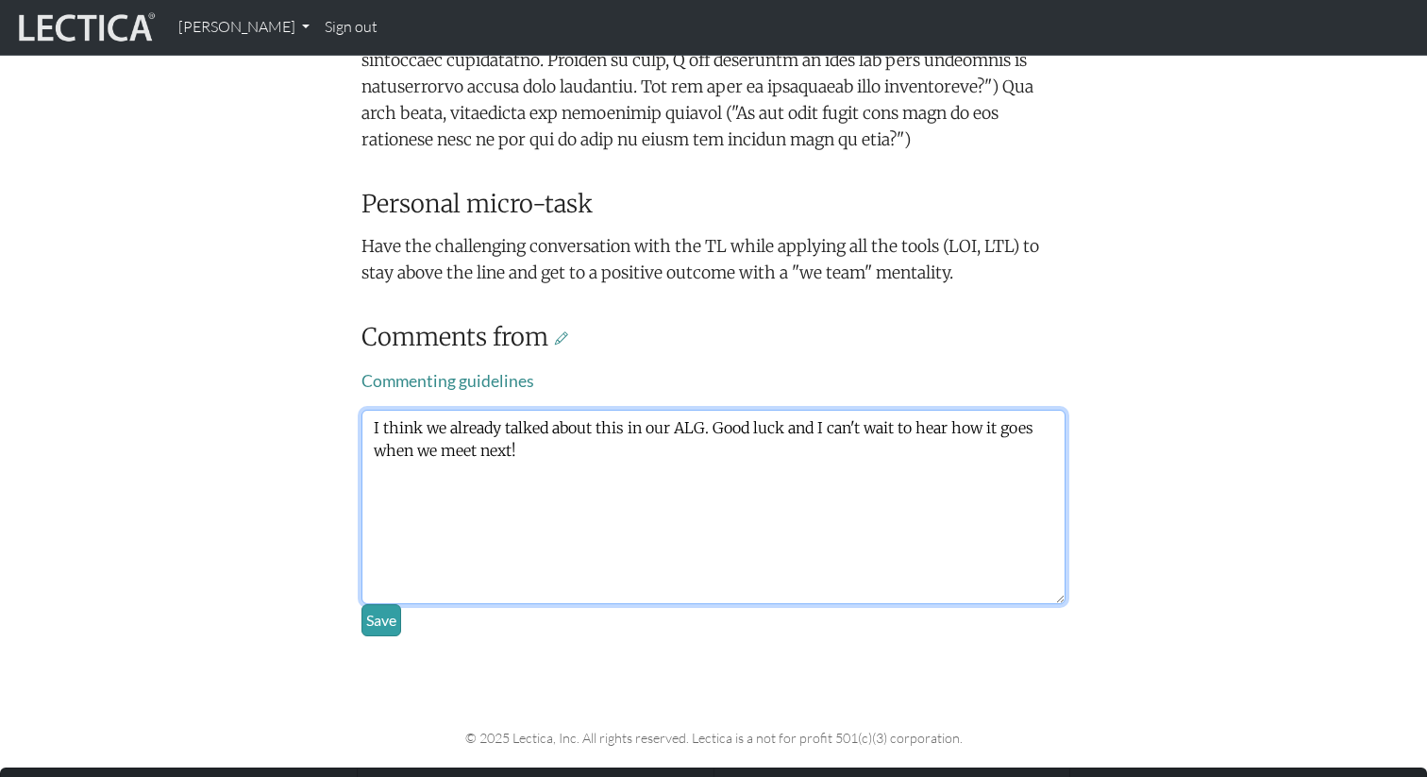
scroll to position [1158, 0]
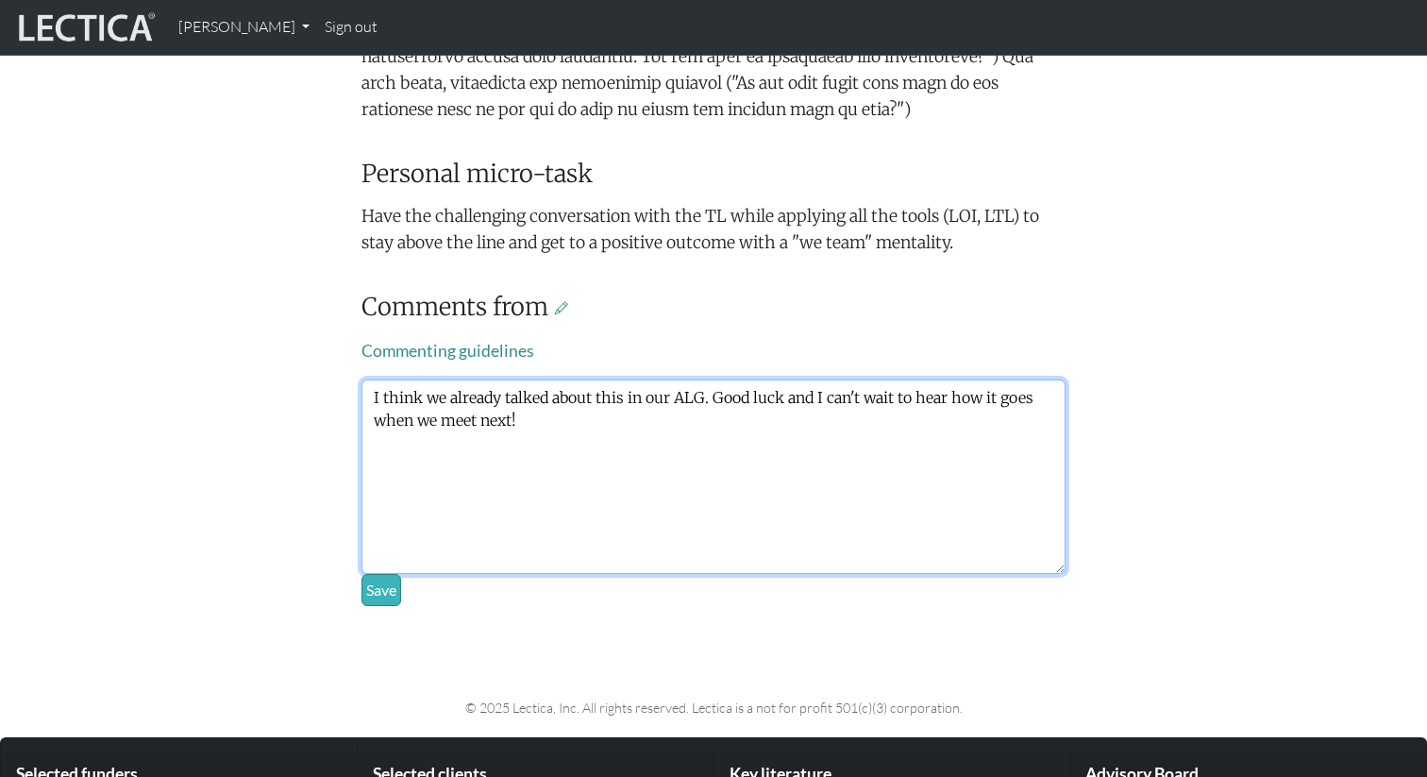
type textarea "I think we already talked about this in our ALG. Good luck and I can't wait to …"
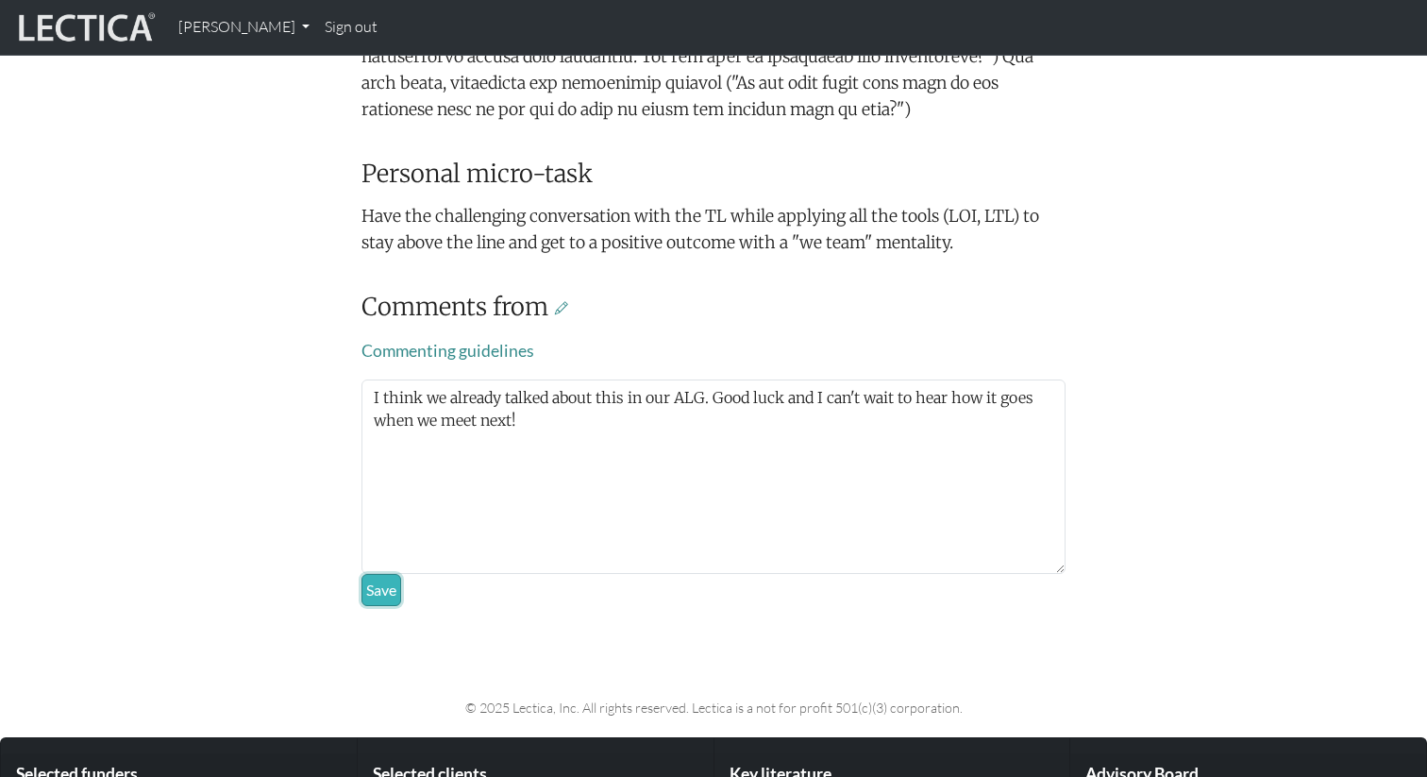
click at [382, 606] on button "Save" at bounding box center [382, 590] width 40 height 32
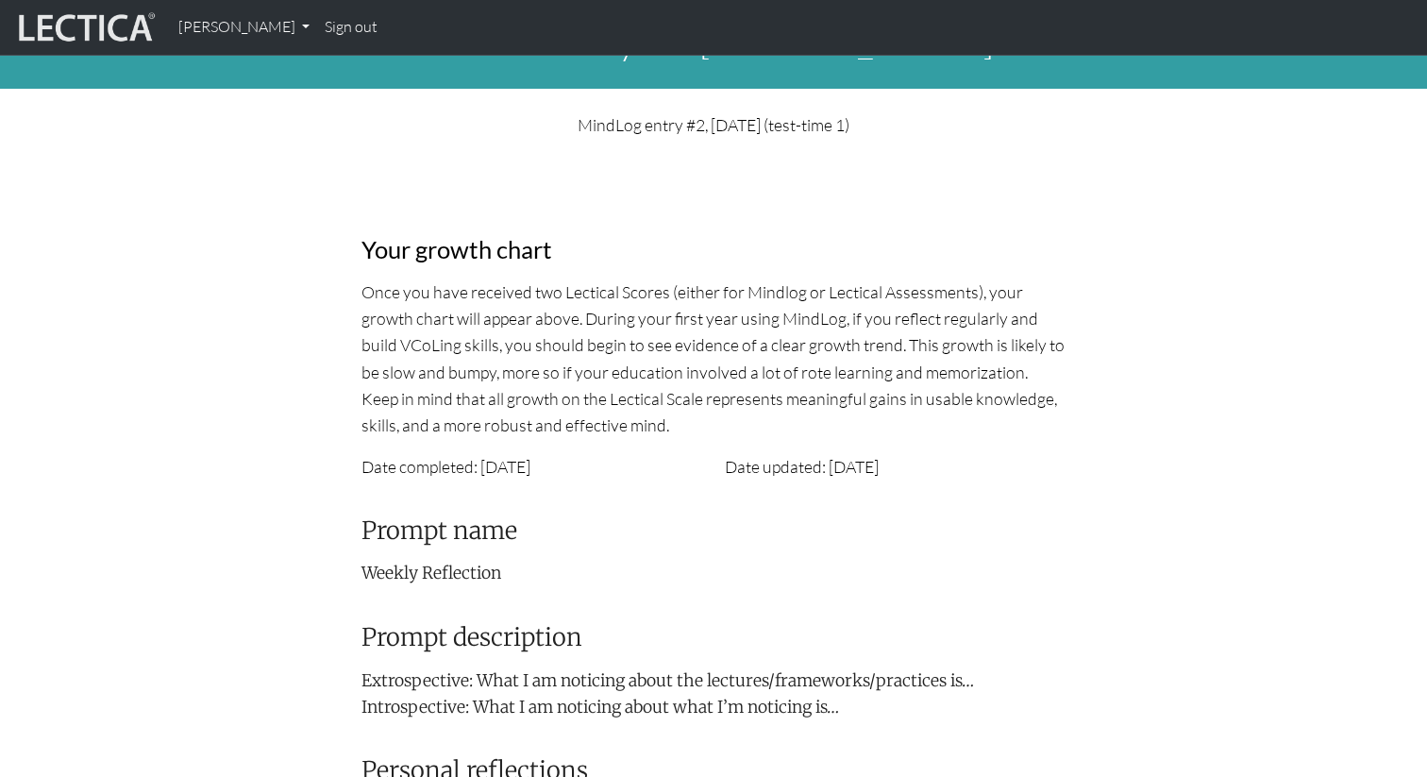
scroll to position [0, 0]
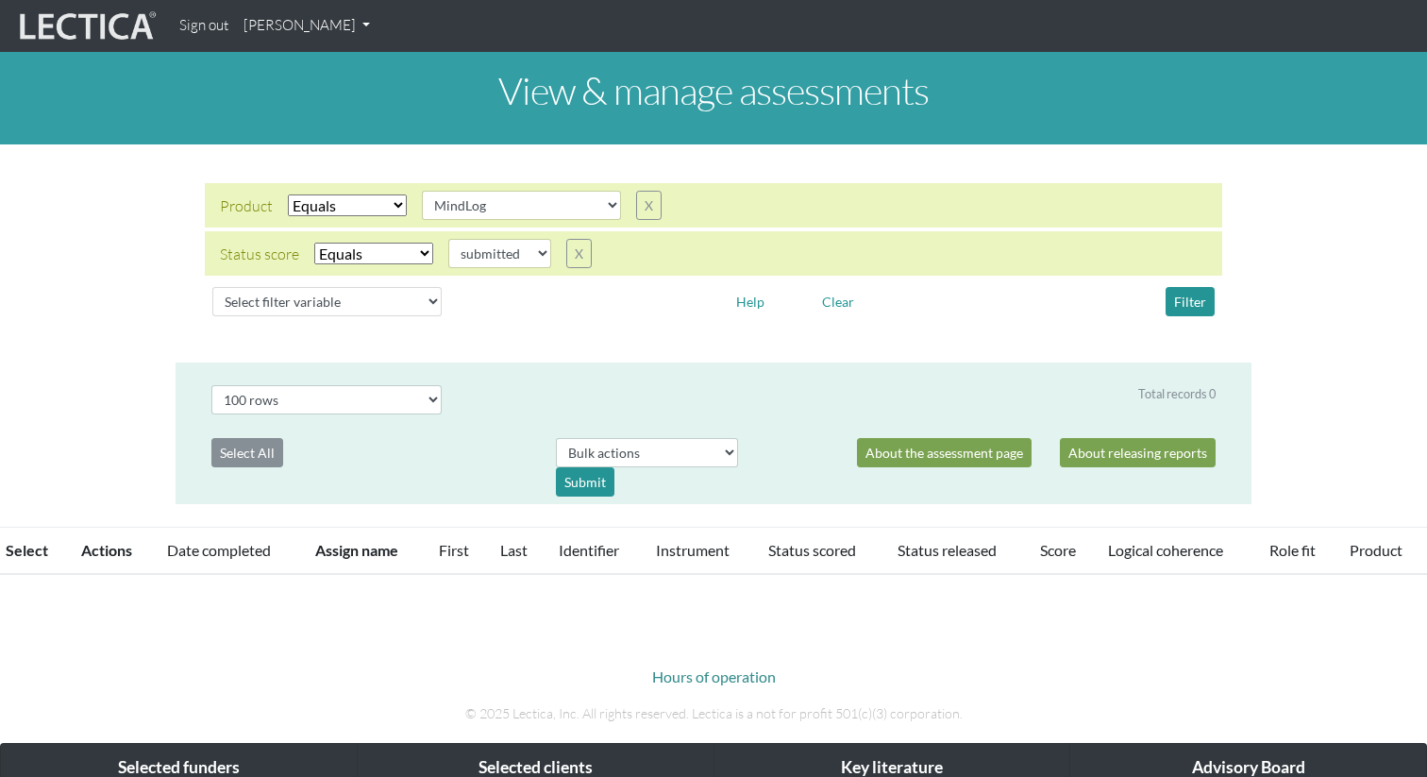
select select "MindLog"
select select "submitted"
select select "100"
